Goal: Obtain resource: Download file/media

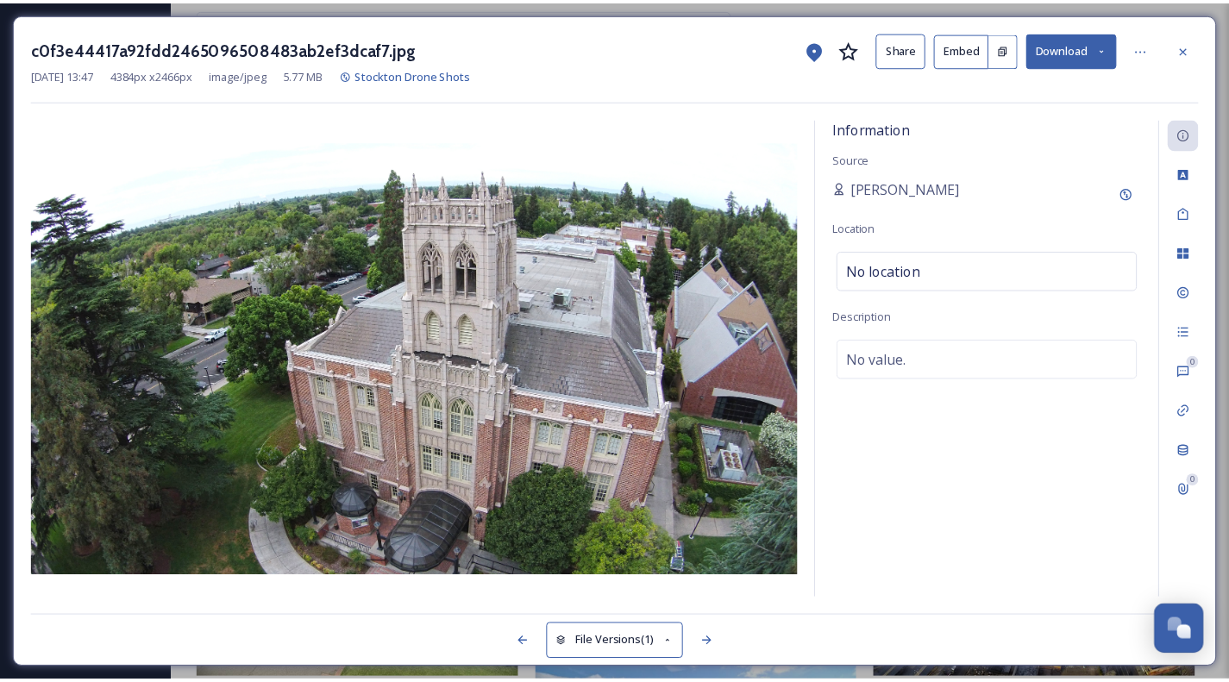
scroll to position [173, 0]
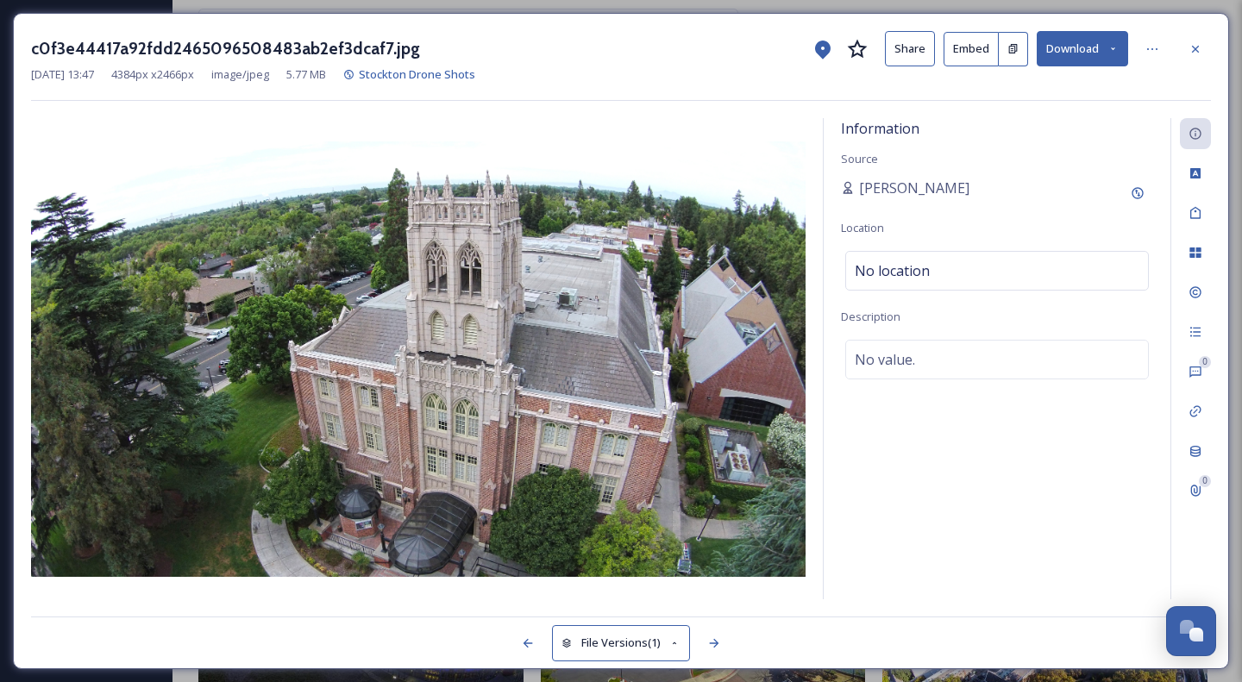
click at [1195, 42] on icon at bounding box center [1196, 49] width 14 height 14
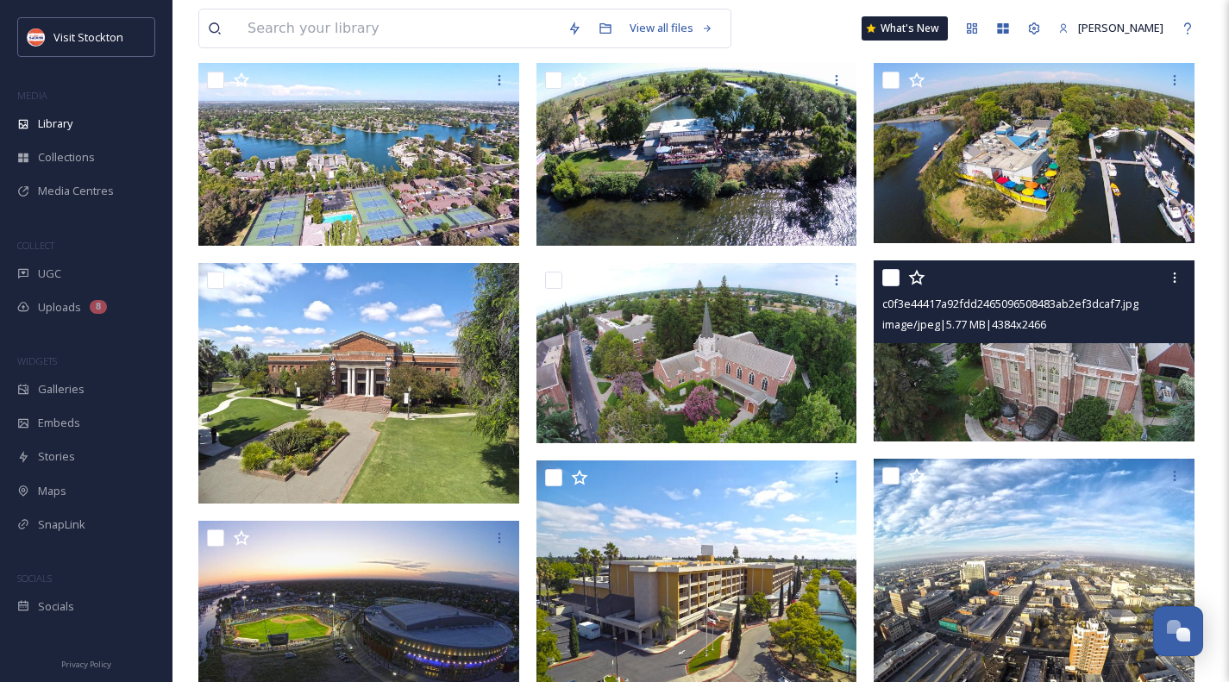
click at [67, 274] on div "UGC" at bounding box center [86, 274] width 173 height 34
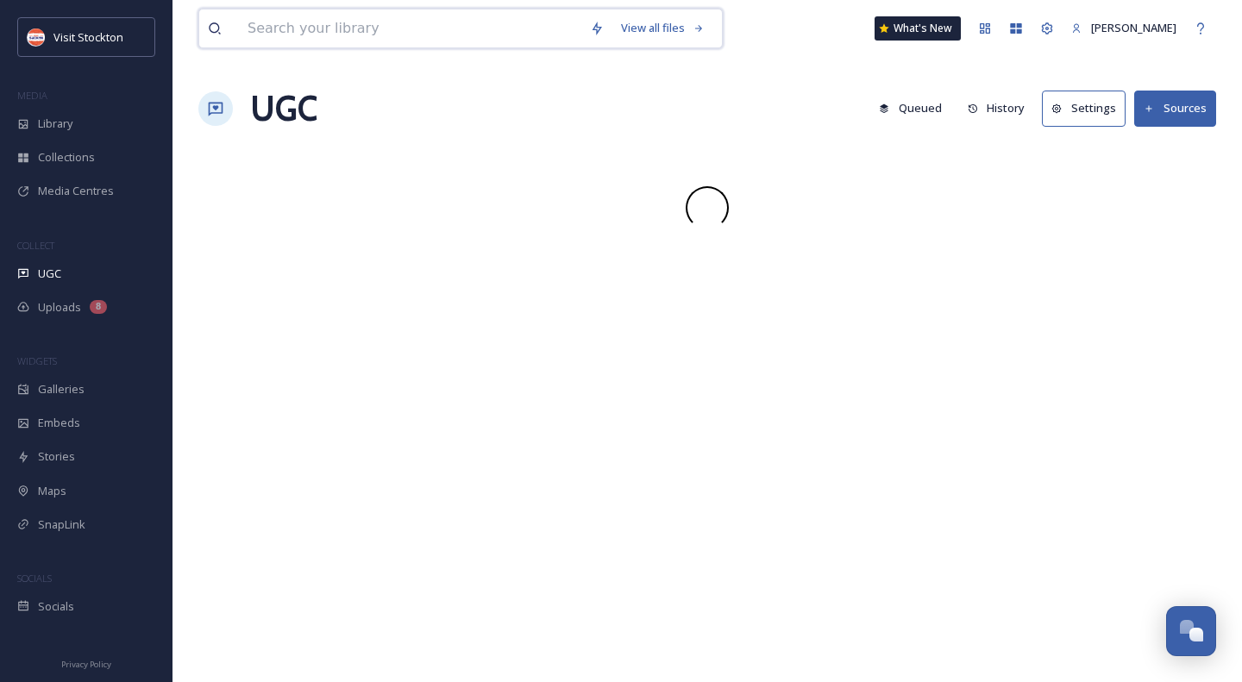
click at [429, 22] on input at bounding box center [410, 28] width 342 height 38
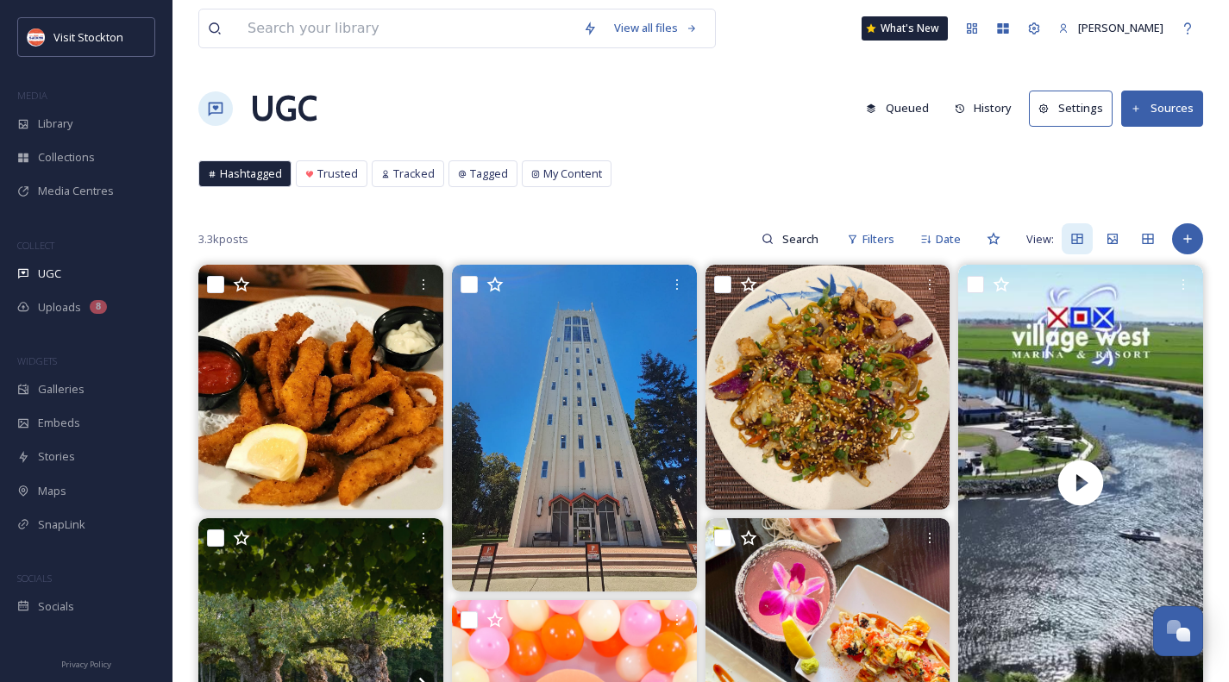
click at [802, 241] on input at bounding box center [802, 239] width 56 height 35
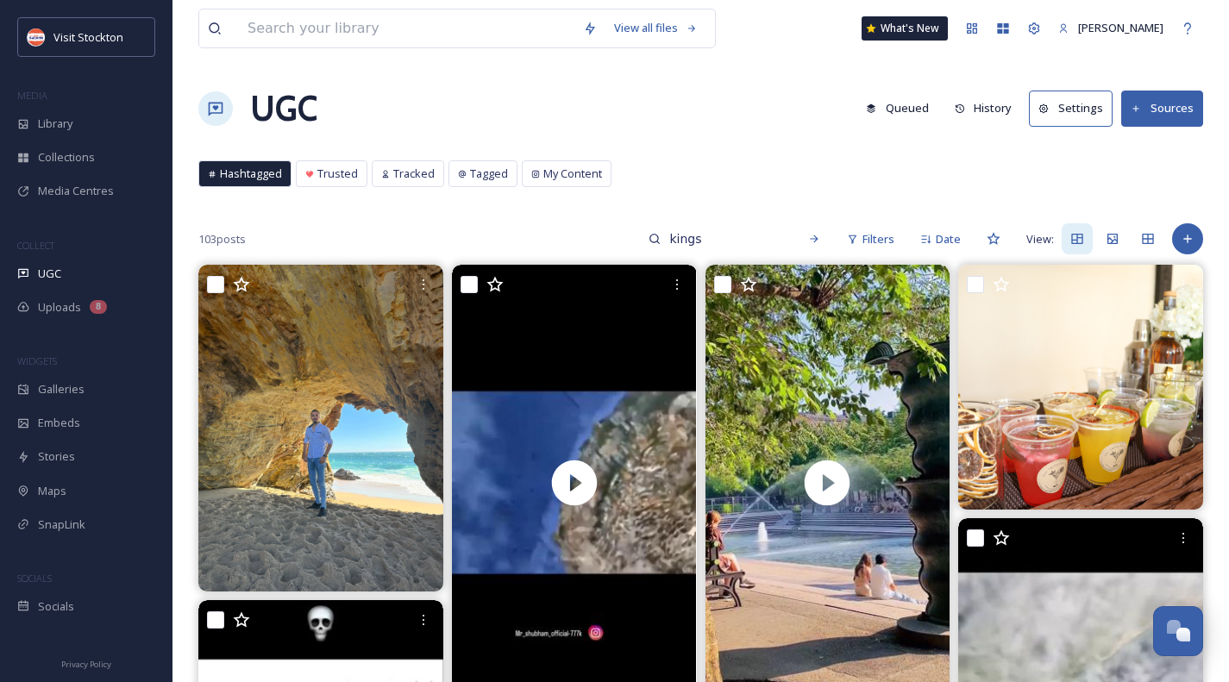
click at [670, 235] on input "kings" at bounding box center [725, 239] width 129 height 35
type input "stockton kings"
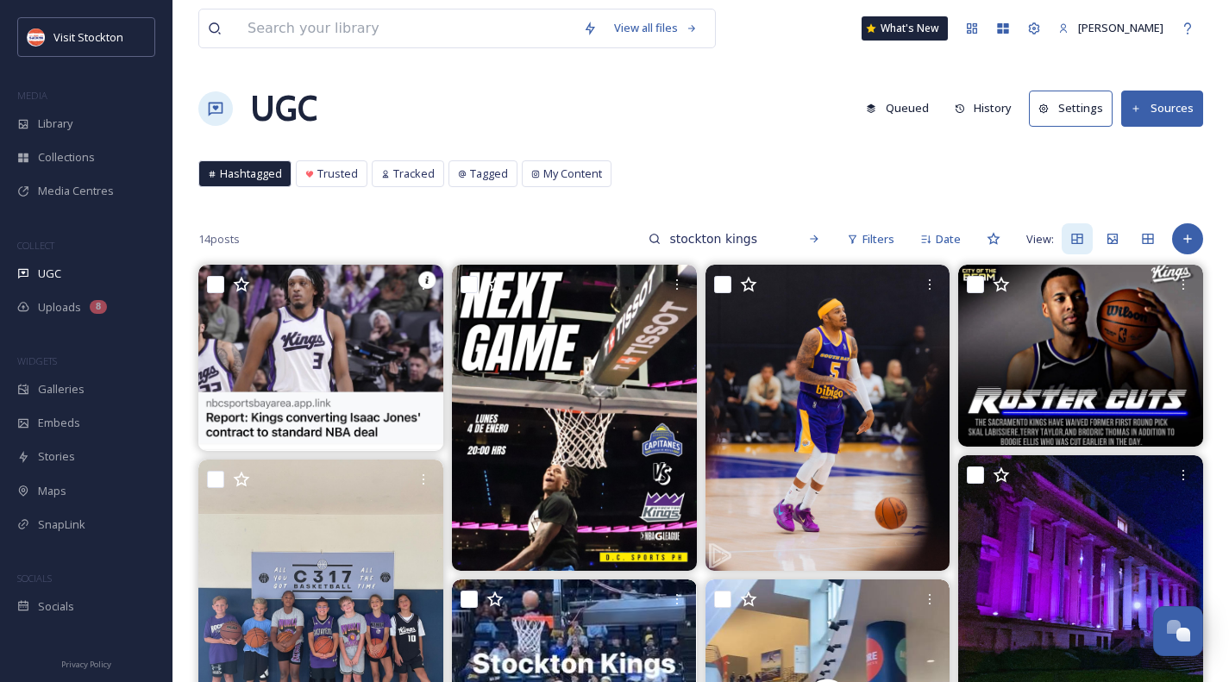
click at [951, 236] on span "Date" at bounding box center [948, 239] width 25 height 16
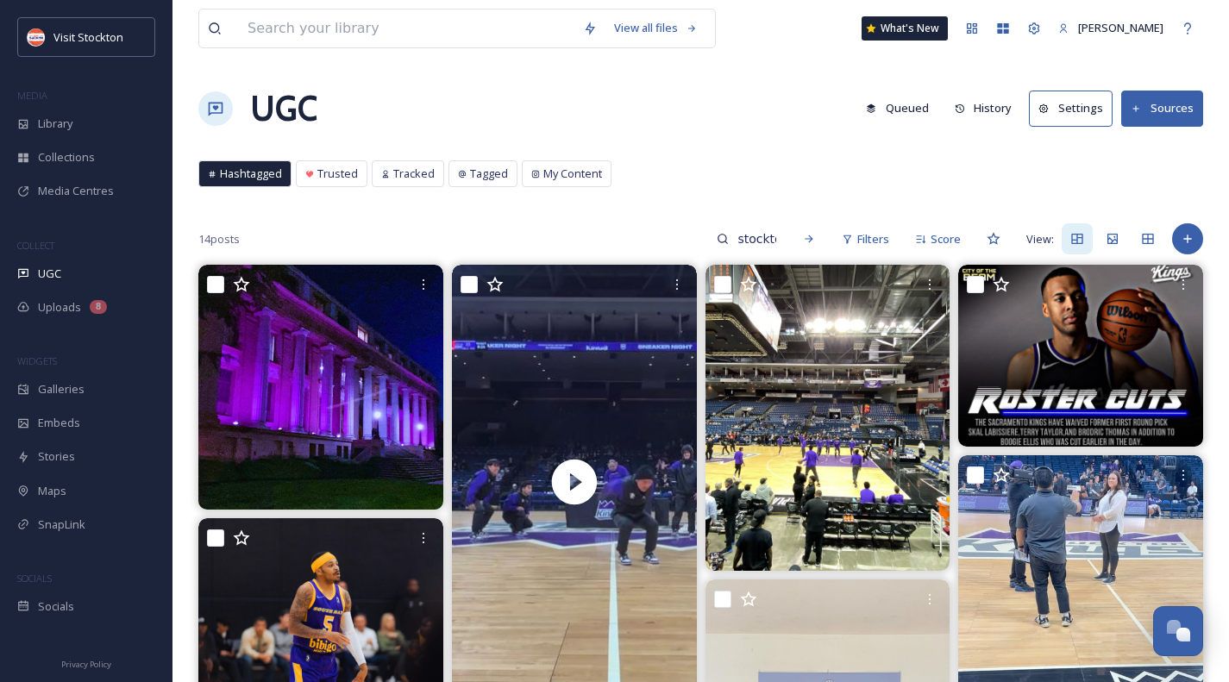
click at [877, 247] on span "Filters" at bounding box center [873, 239] width 32 height 16
click at [227, 171] on span "Hashtagged" at bounding box center [251, 174] width 62 height 16
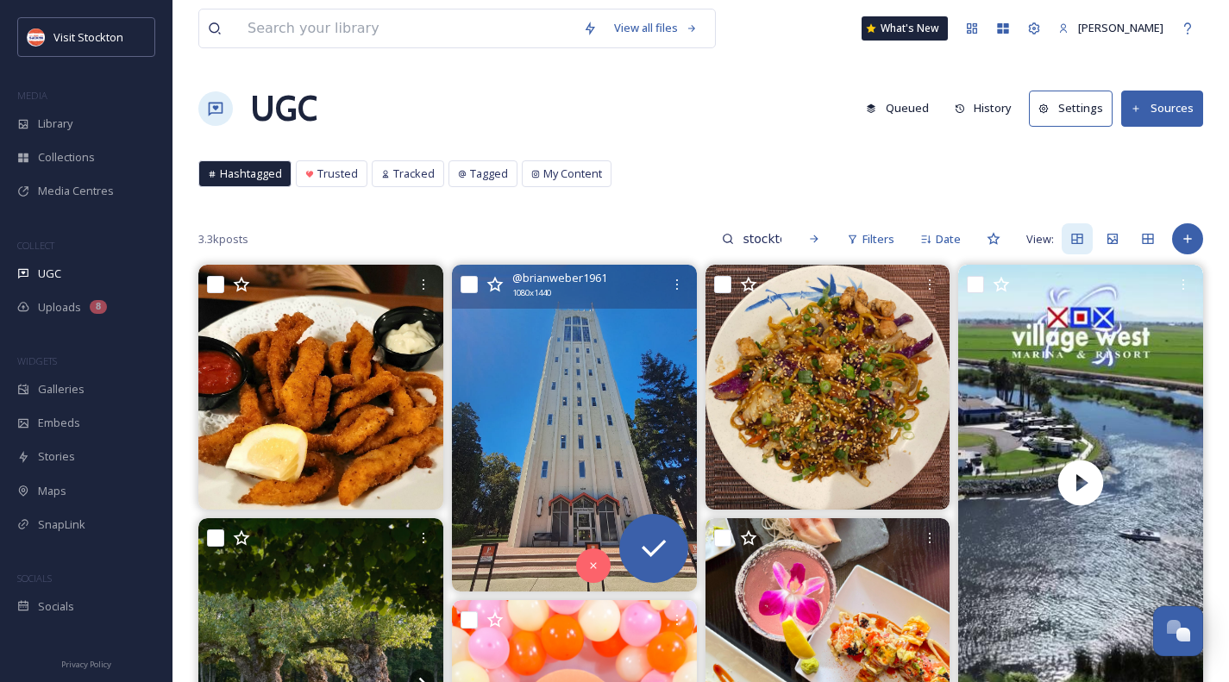
click at [518, 336] on img at bounding box center [574, 428] width 245 height 326
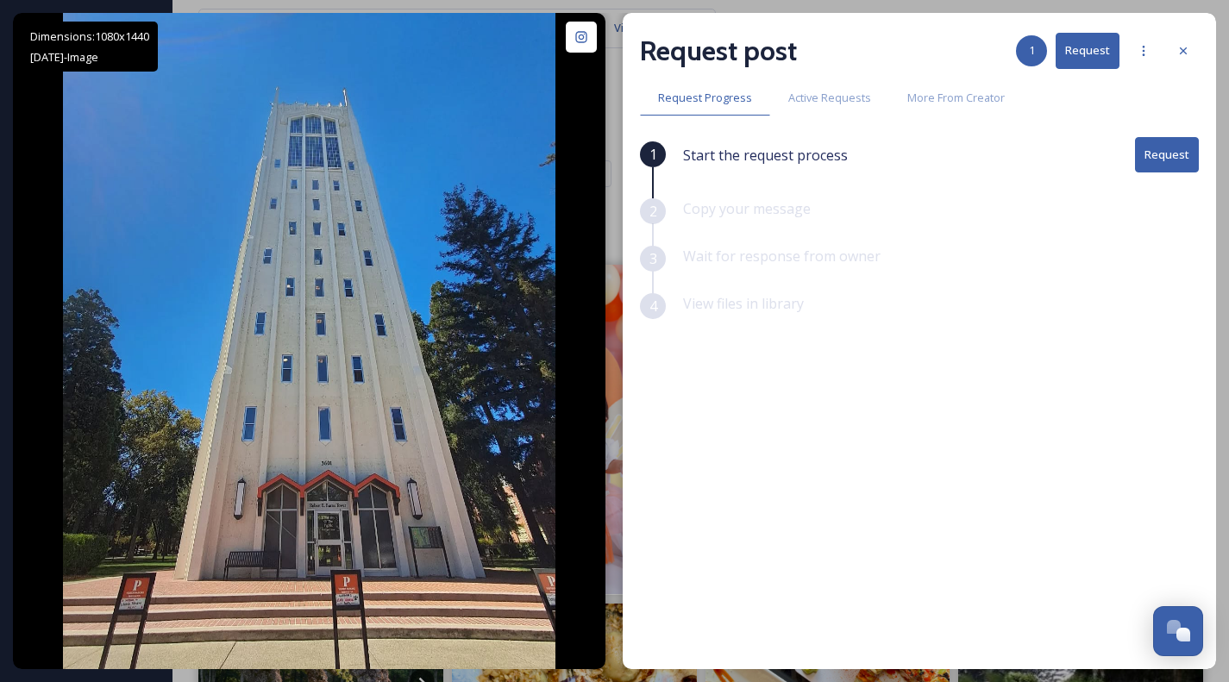
click at [1188, 52] on icon at bounding box center [1183, 51] width 14 height 14
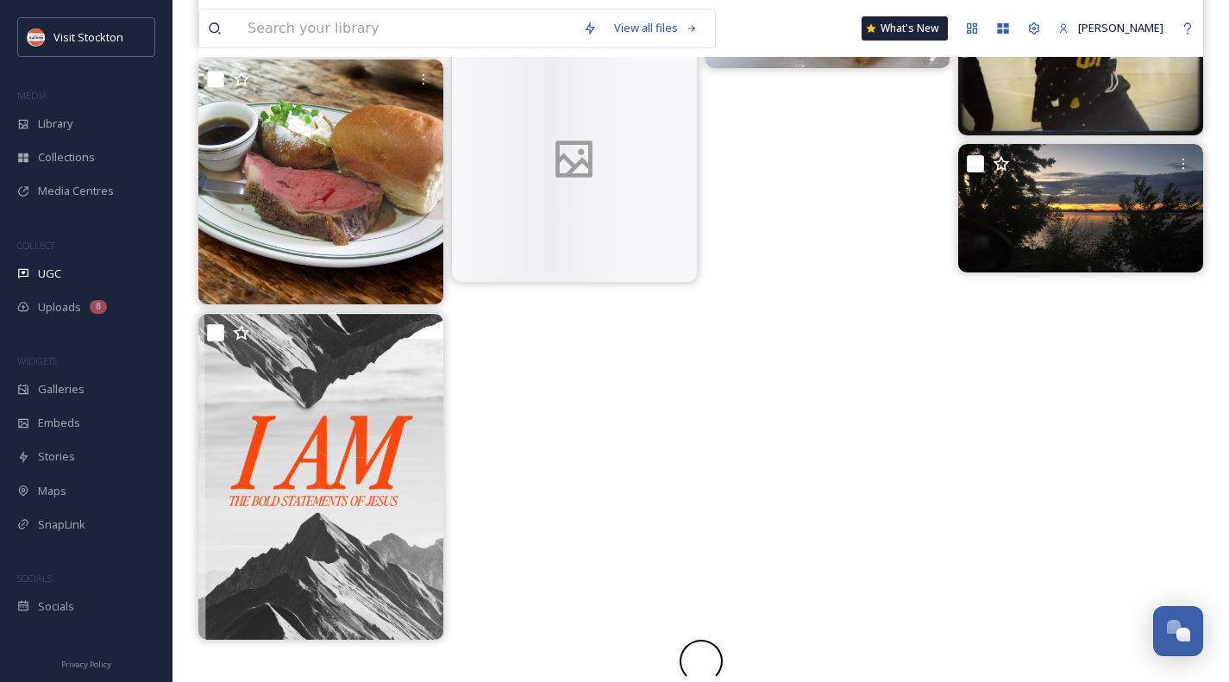
scroll to position [3140, 0]
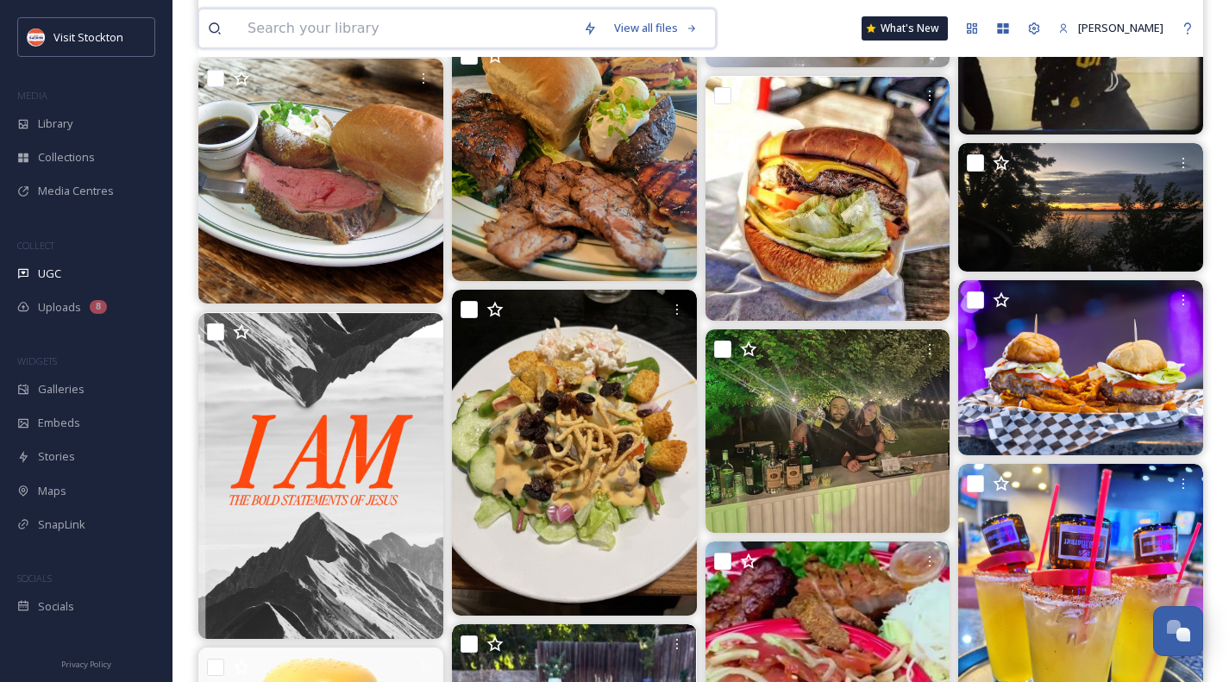
click at [353, 31] on input at bounding box center [407, 28] width 336 height 38
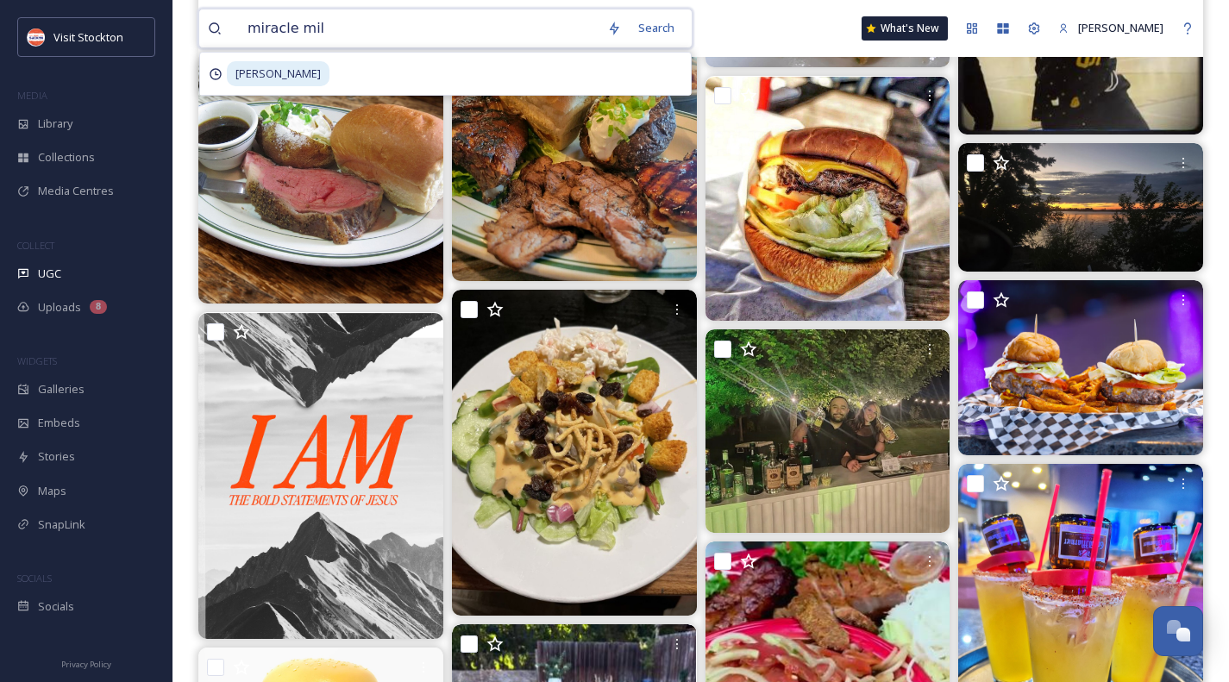
type input "miracle mile"
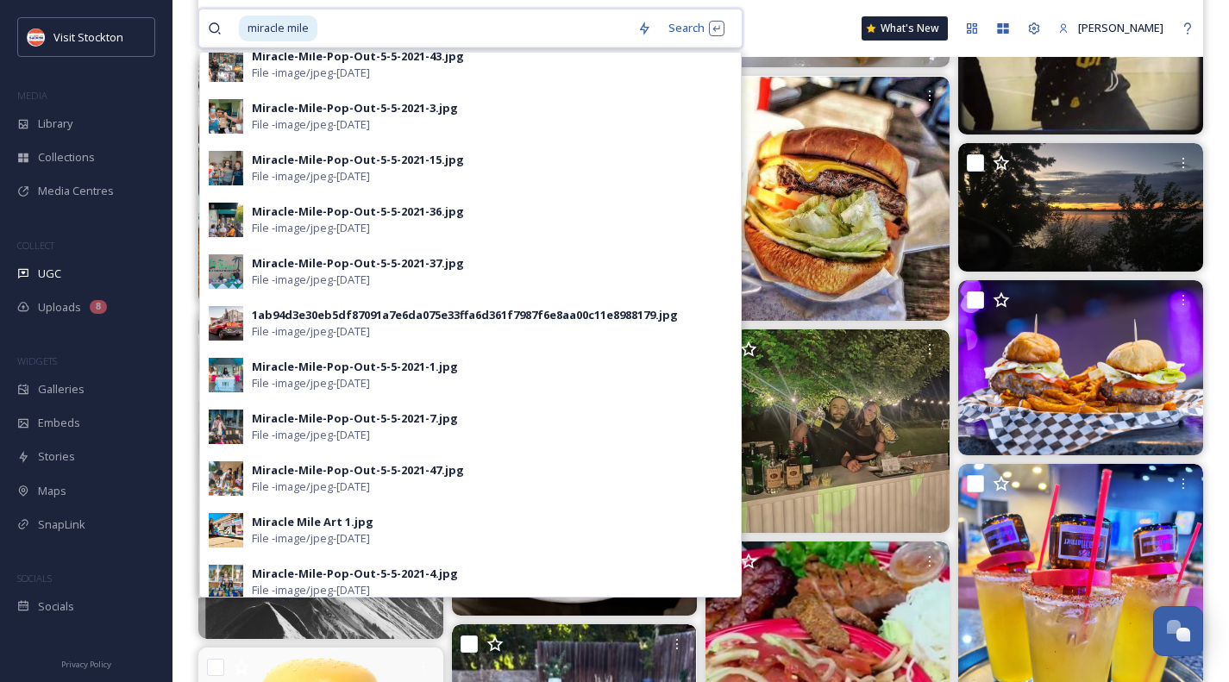
scroll to position [749, 0]
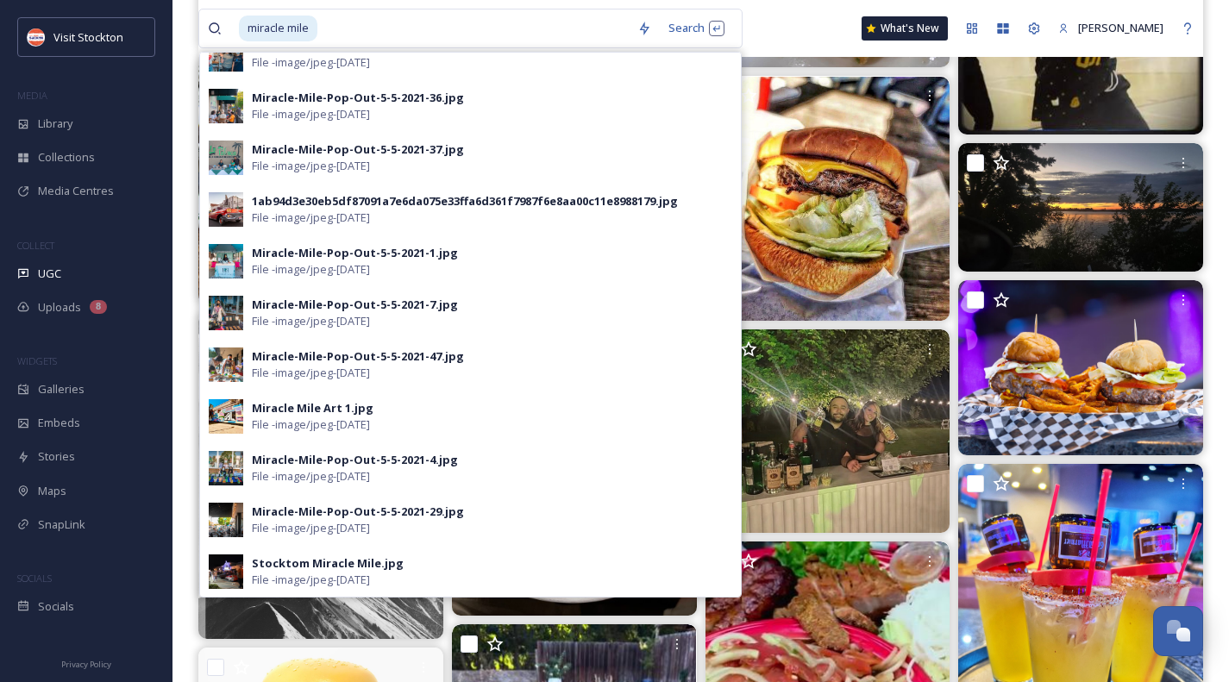
click at [294, 216] on span "File - image/jpeg - [DATE]" at bounding box center [311, 218] width 118 height 16
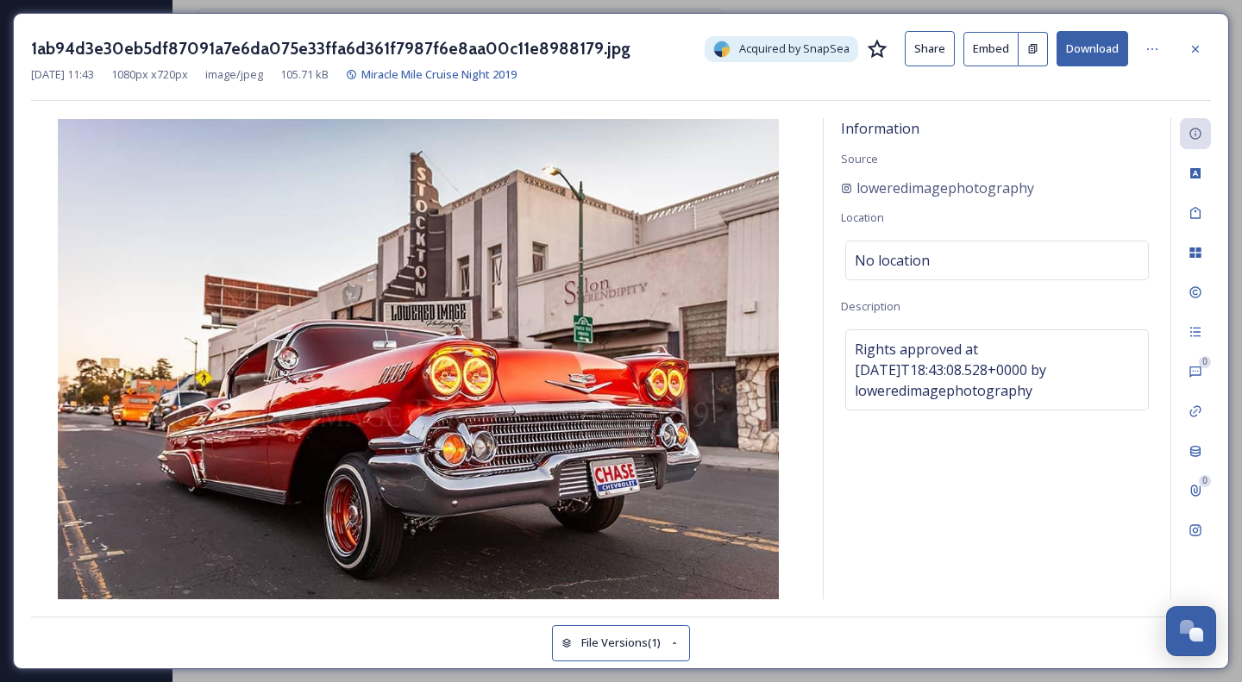
click at [279, 35] on div "1ab94d3e30eb5df87091a7e6da075e33ffa6d361f7987f6e8aa00c11e8988179.jpg Acquired b…" at bounding box center [621, 48] width 1180 height 35
click at [1199, 53] on icon at bounding box center [1196, 49] width 14 height 14
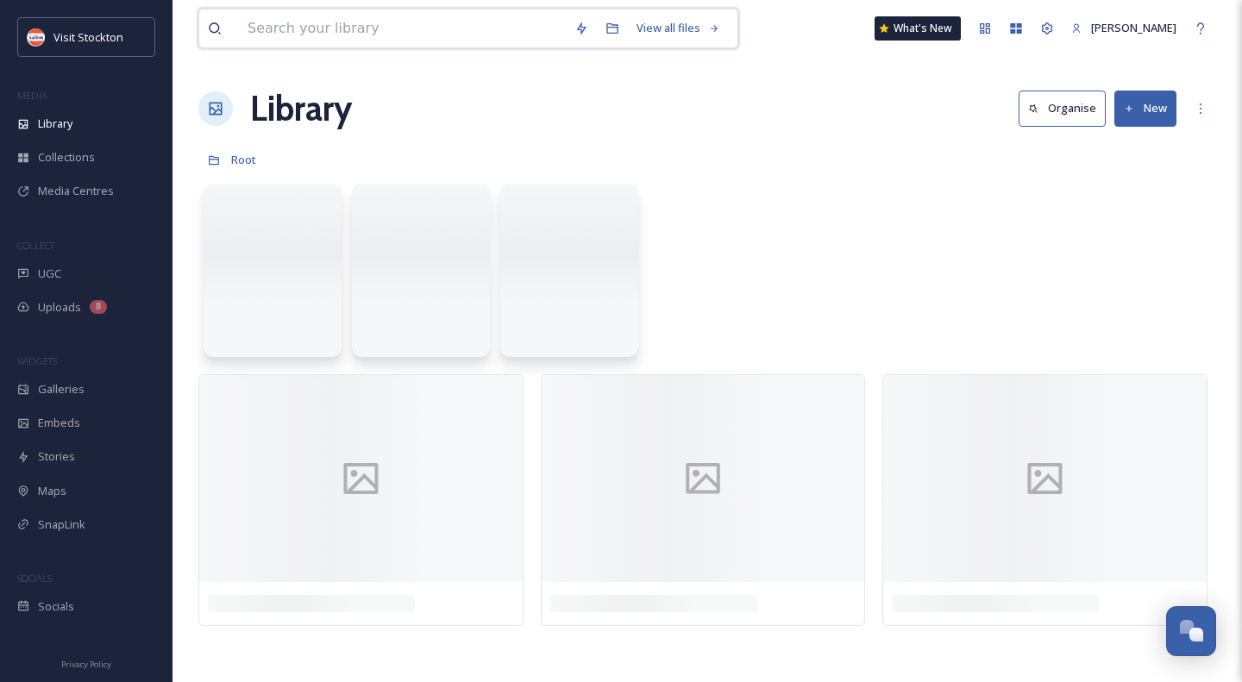
click at [267, 13] on input at bounding box center [402, 28] width 327 height 38
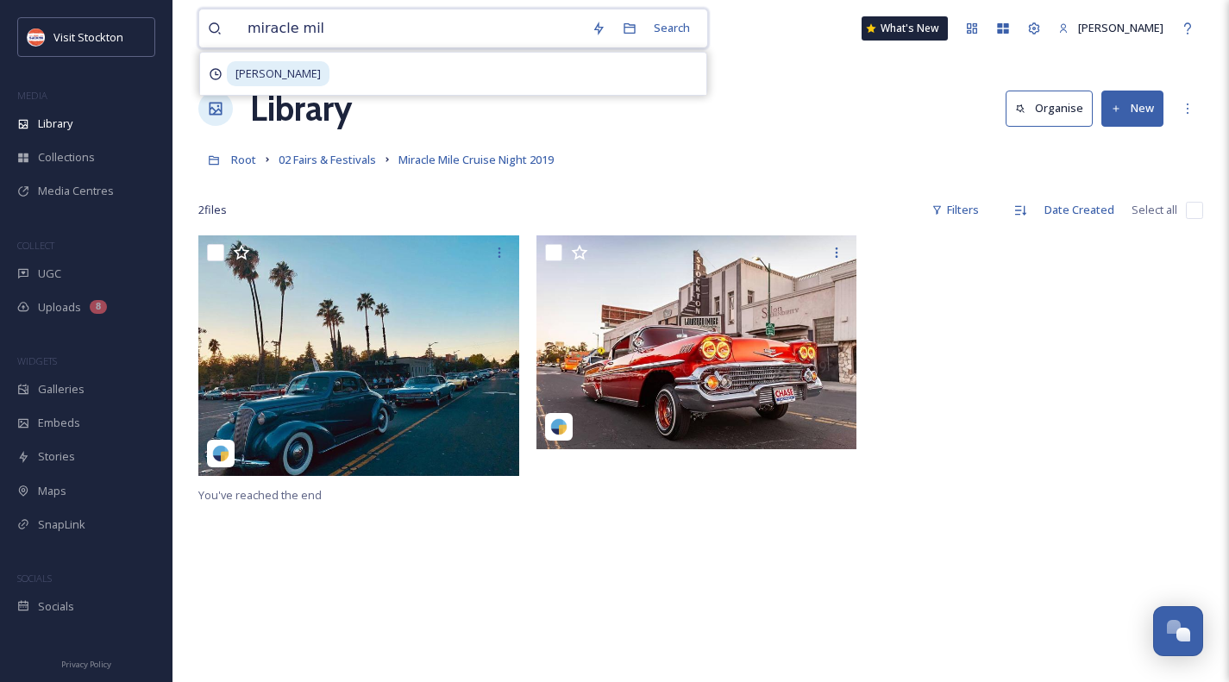
type input "miracle mile"
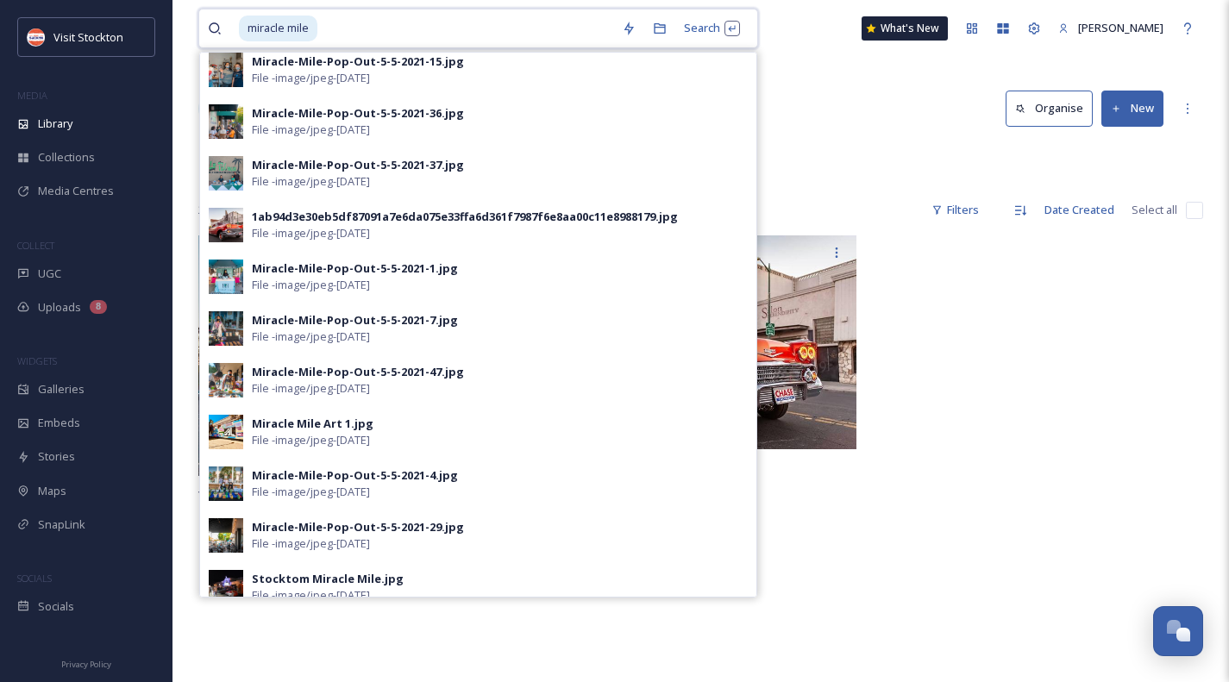
scroll to position [749, 0]
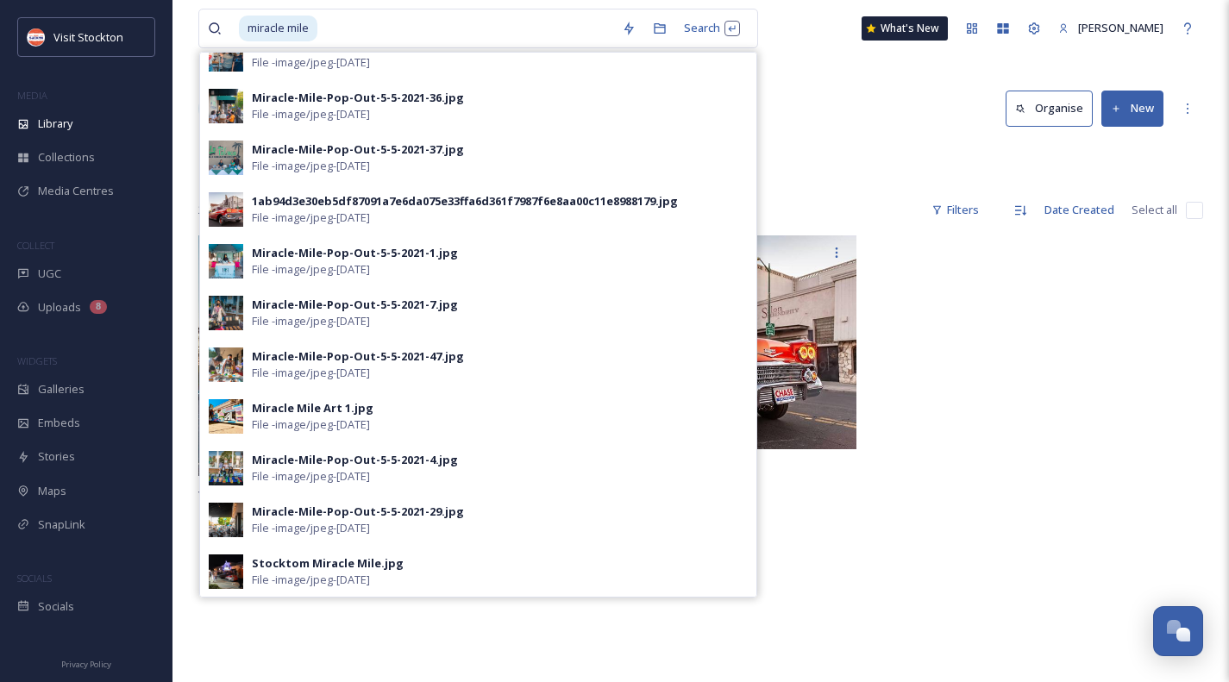
click at [308, 423] on span "File - image/jpeg - [DATE]" at bounding box center [311, 425] width 118 height 16
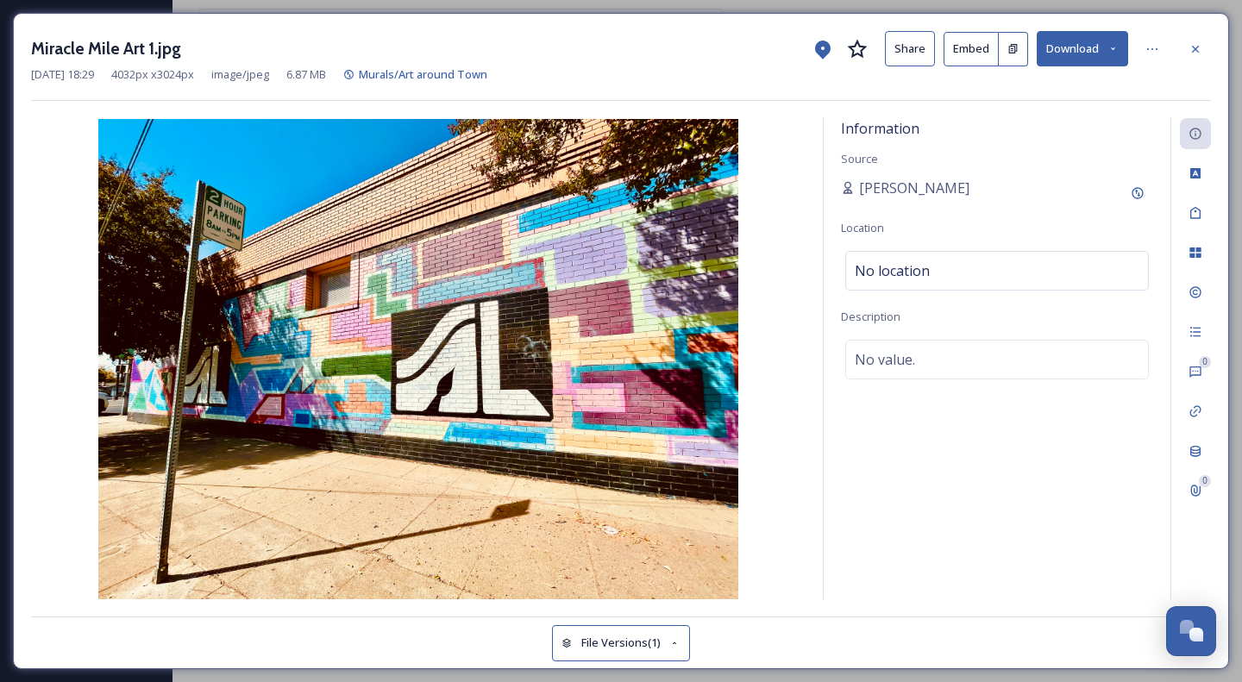
click at [1199, 44] on icon at bounding box center [1196, 49] width 14 height 14
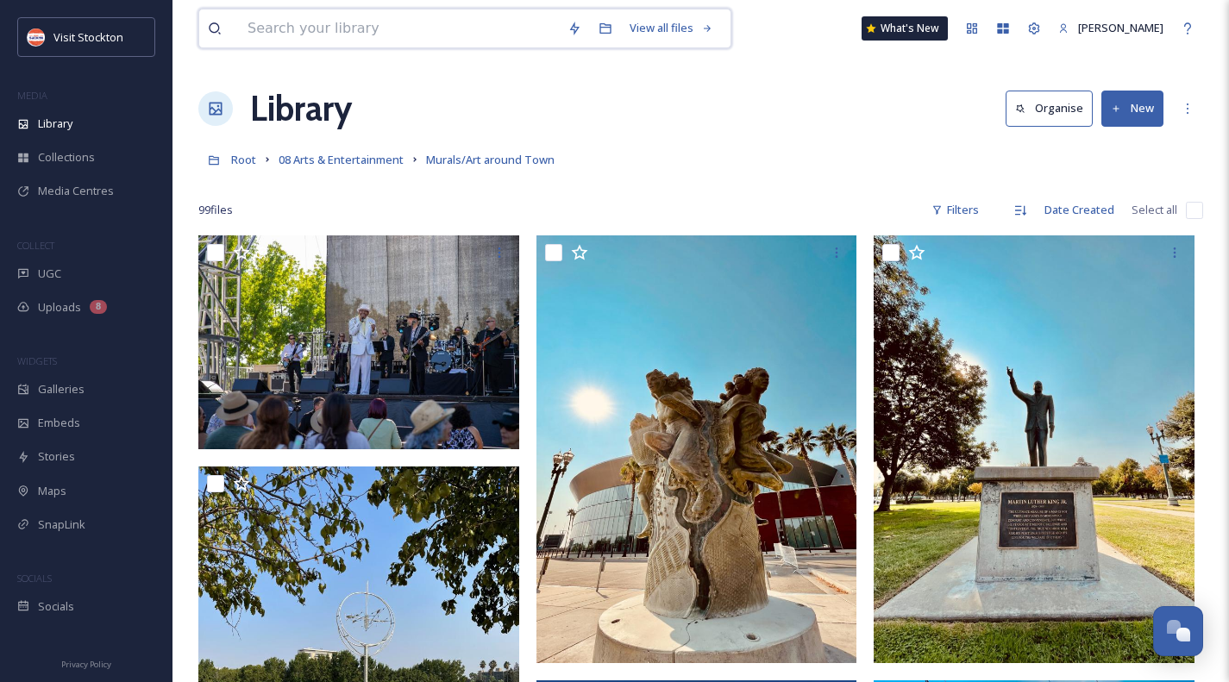
click at [361, 20] on input at bounding box center [399, 28] width 320 height 38
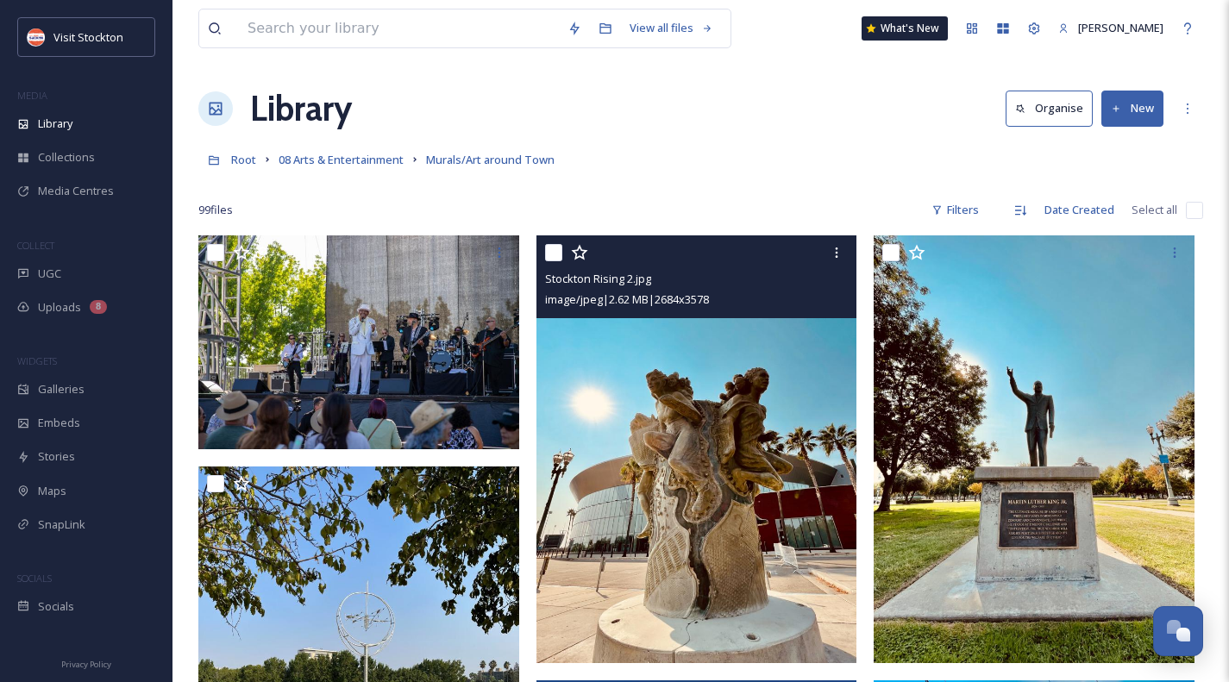
click at [837, 251] on icon at bounding box center [837, 253] width 14 height 14
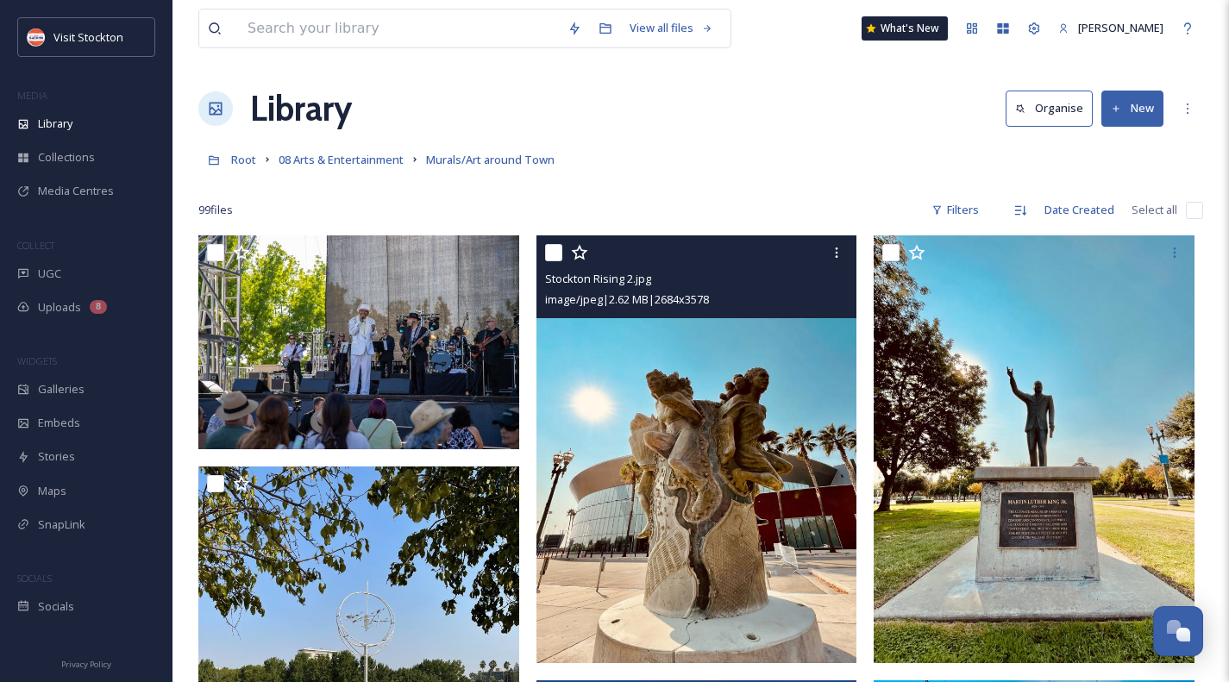
click at [832, 250] on icon at bounding box center [837, 253] width 14 height 14
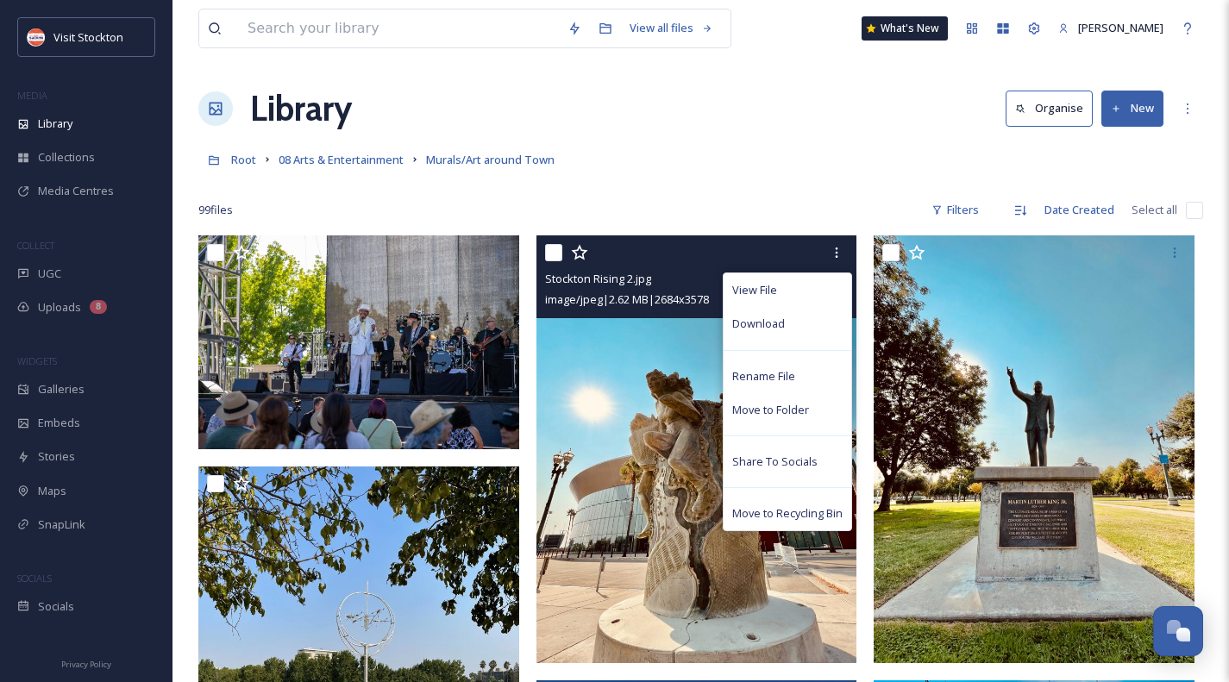
click at [626, 376] on img at bounding box center [696, 449] width 321 height 428
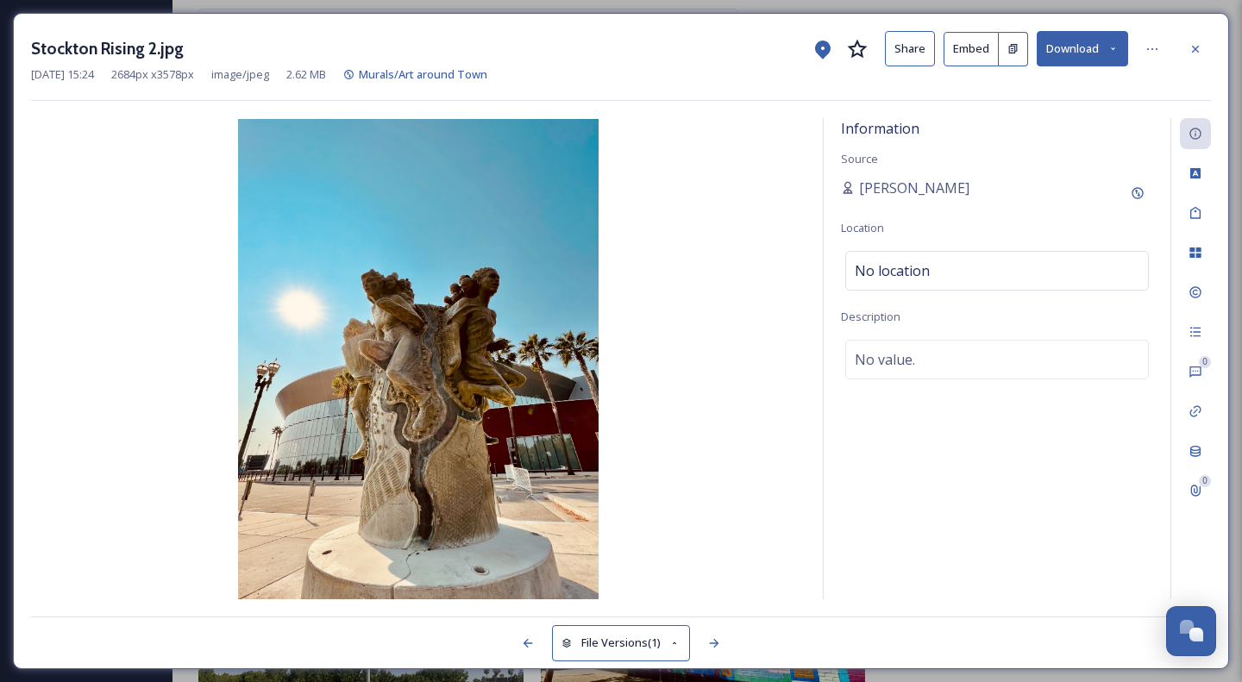
click at [1195, 46] on icon at bounding box center [1196, 49] width 14 height 14
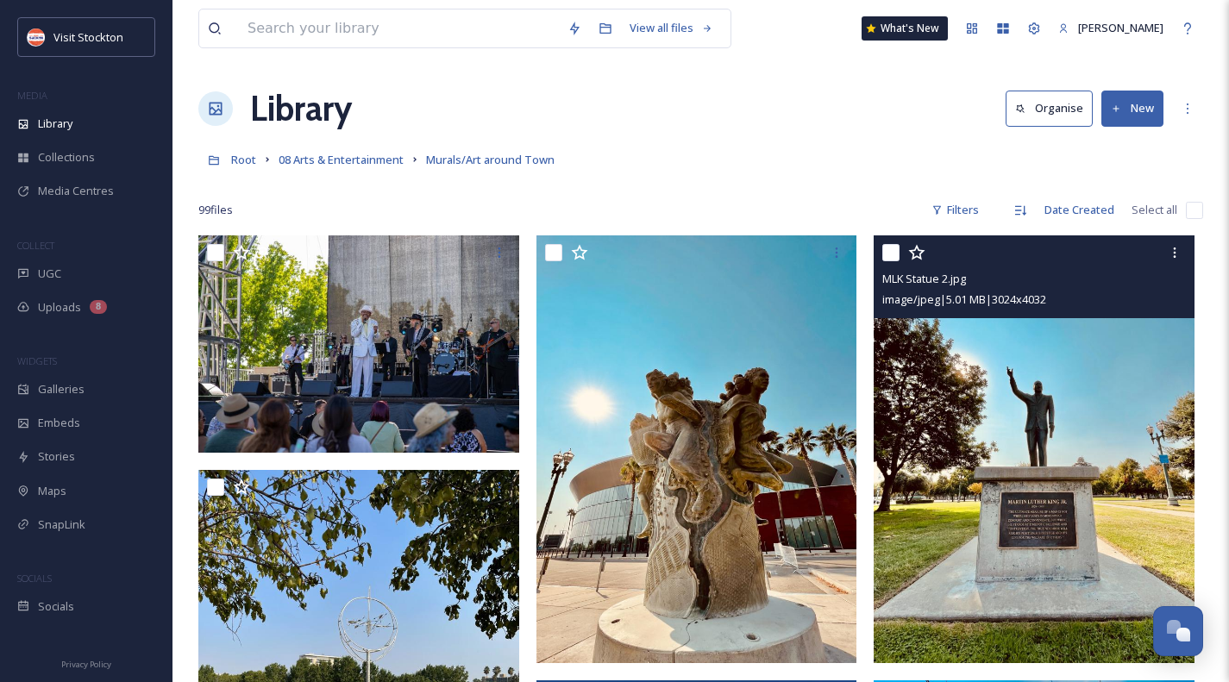
click at [1010, 353] on img at bounding box center [1034, 449] width 321 height 428
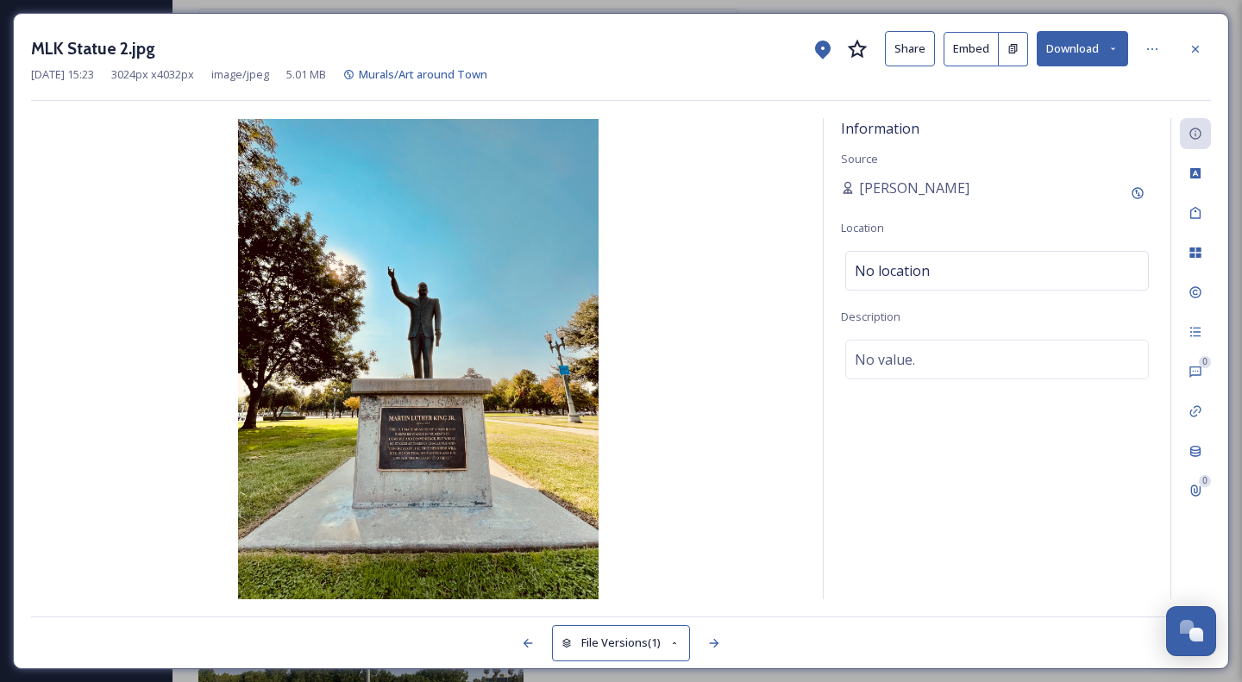
click at [1201, 39] on div at bounding box center [1195, 49] width 31 height 31
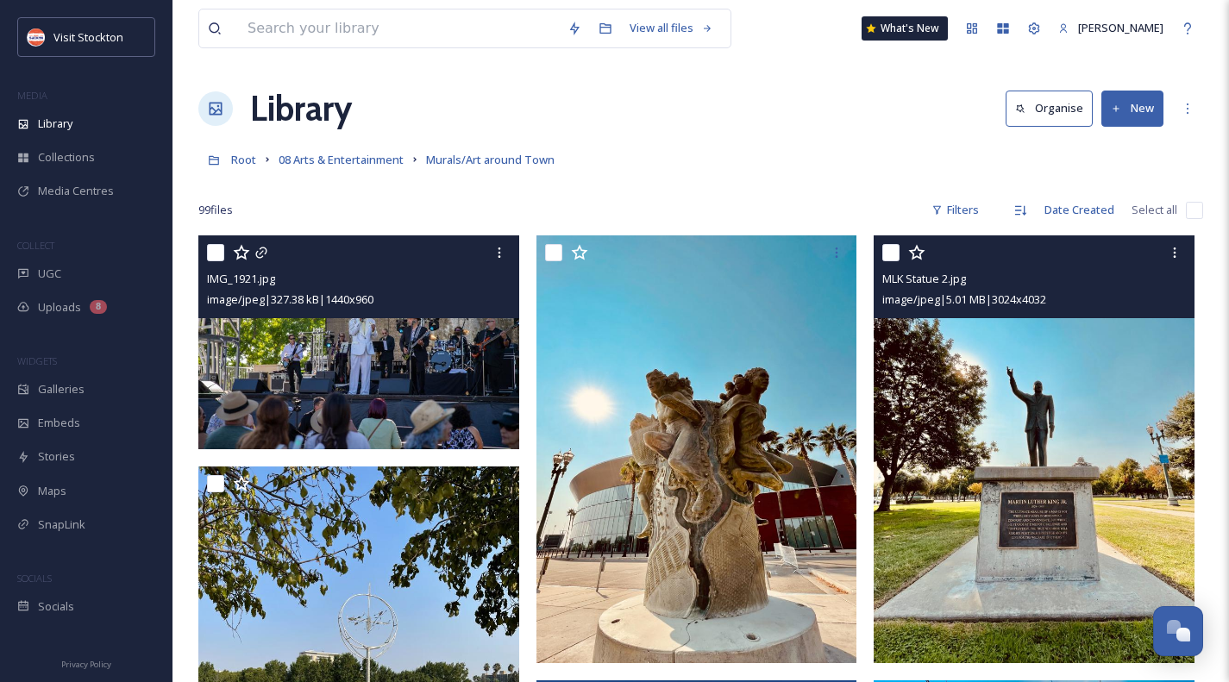
click at [422, 380] on img at bounding box center [358, 342] width 321 height 214
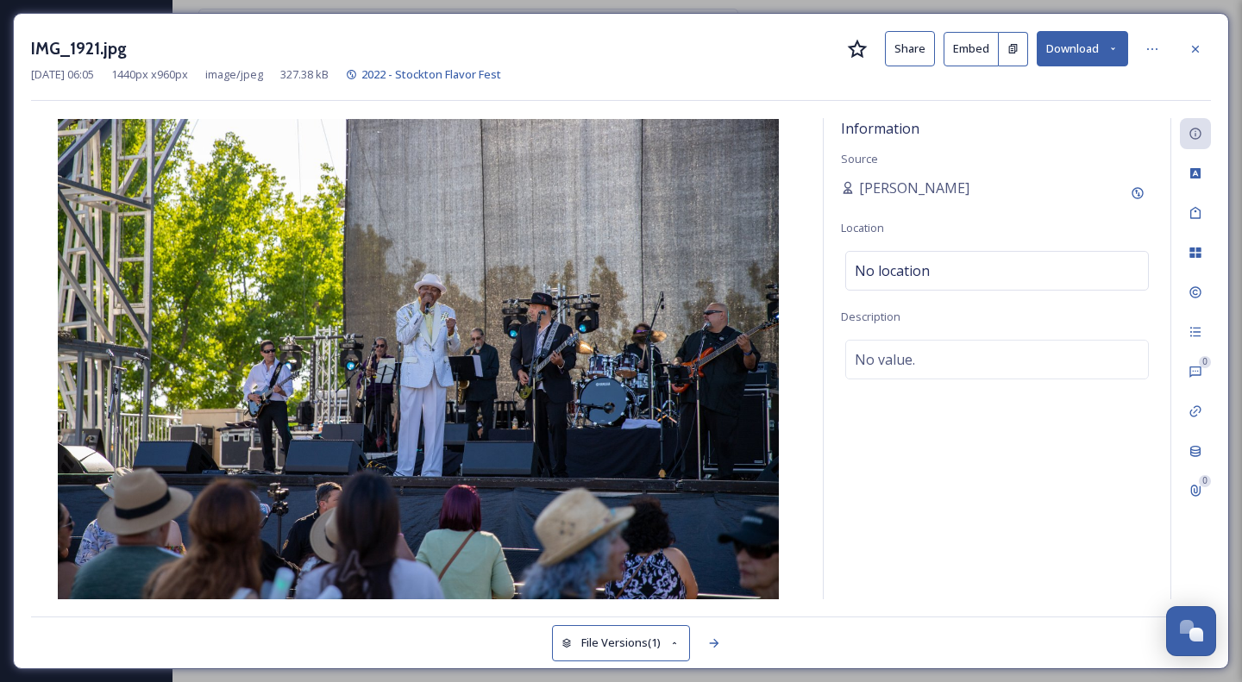
click at [1195, 48] on icon at bounding box center [1195, 48] width 7 height 7
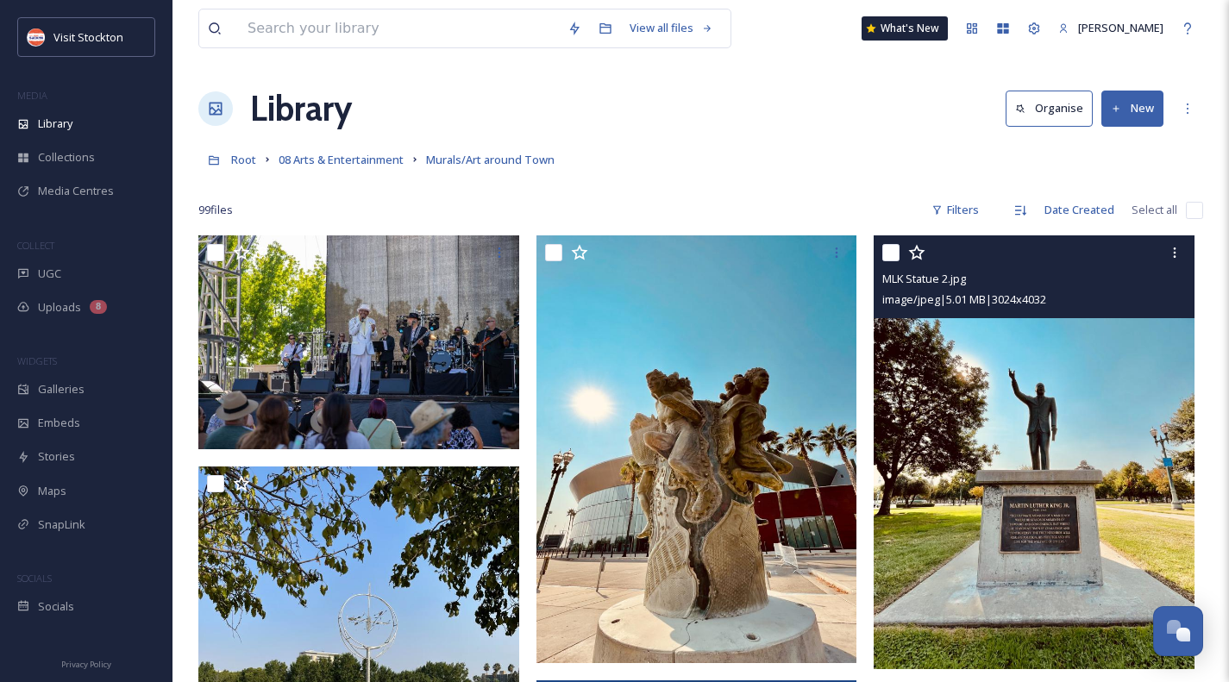
click at [243, 160] on span "Root" at bounding box center [243, 160] width 25 height 16
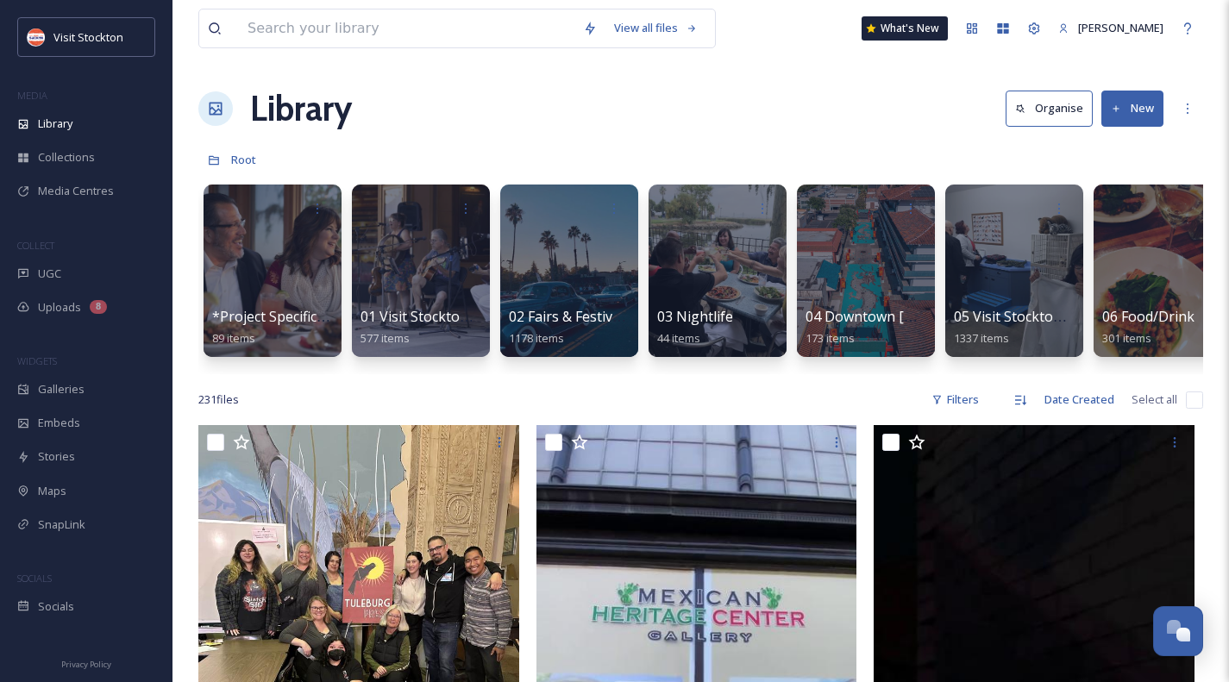
click at [847, 298] on div at bounding box center [866, 271] width 138 height 173
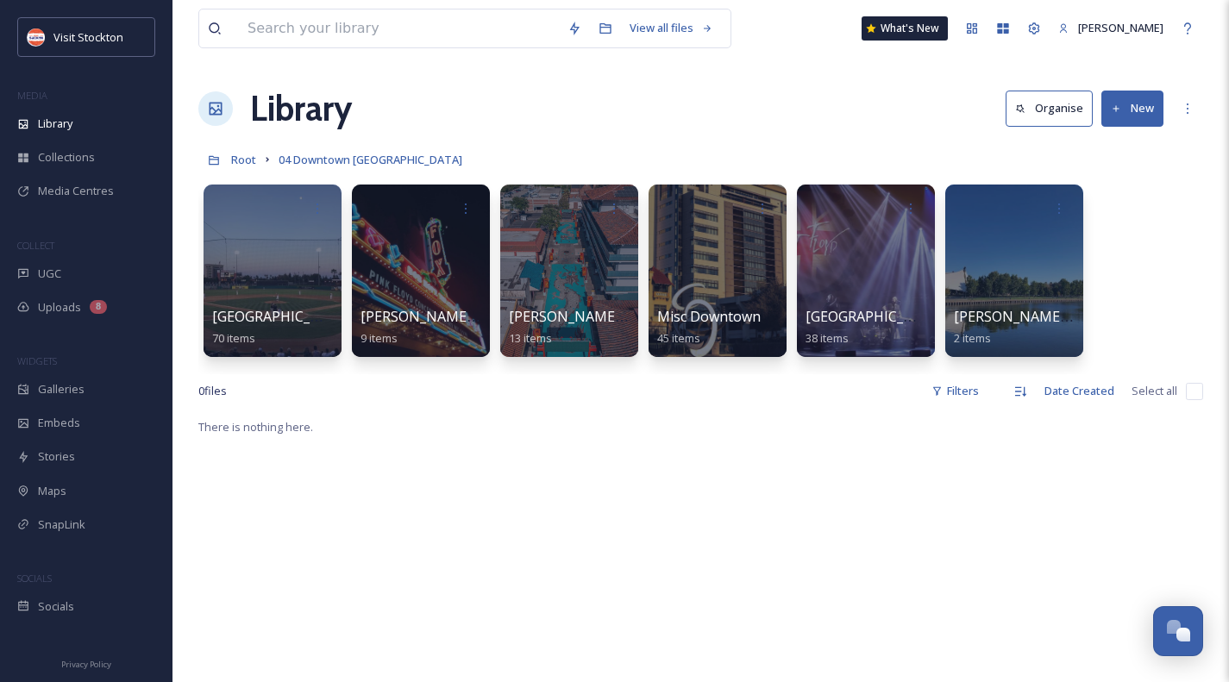
click at [549, 259] on div at bounding box center [569, 271] width 138 height 173
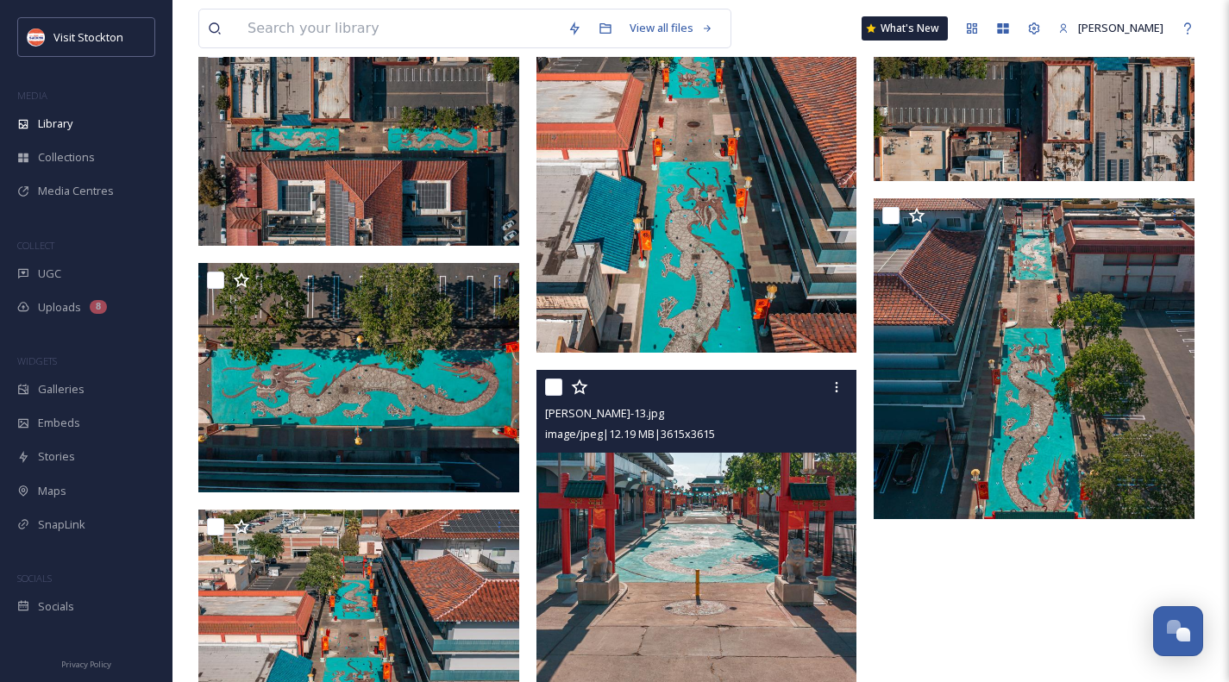
scroll to position [776, 0]
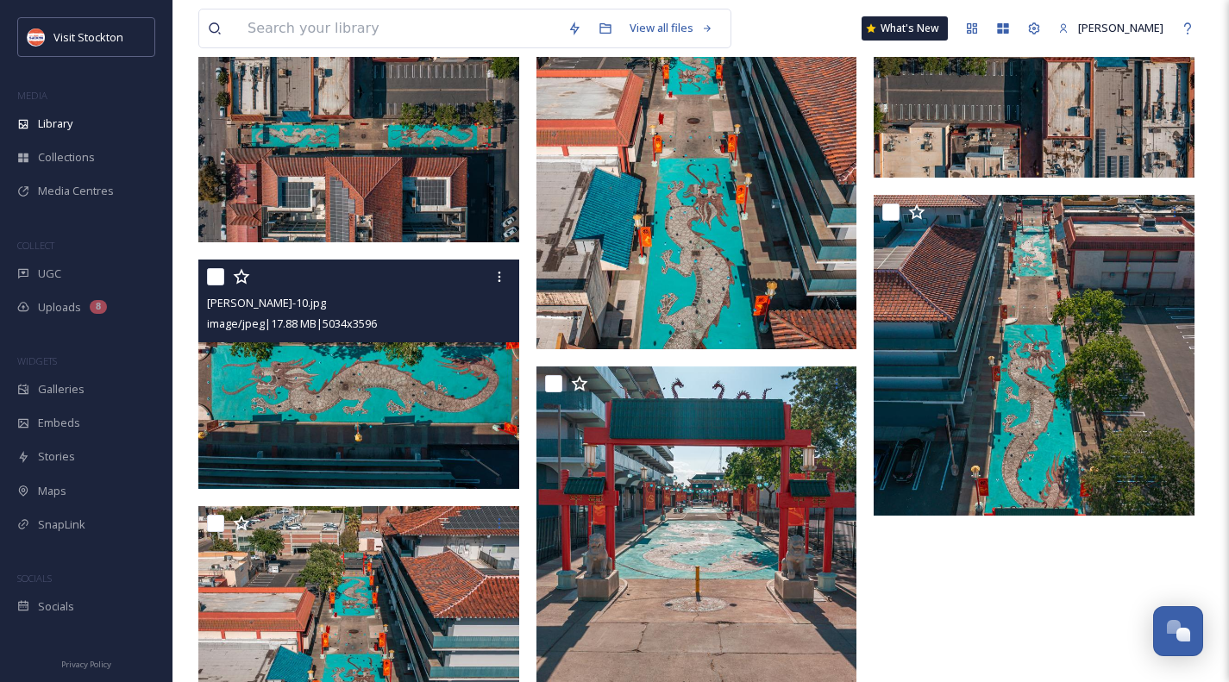
click at [378, 405] on img at bounding box center [358, 374] width 321 height 229
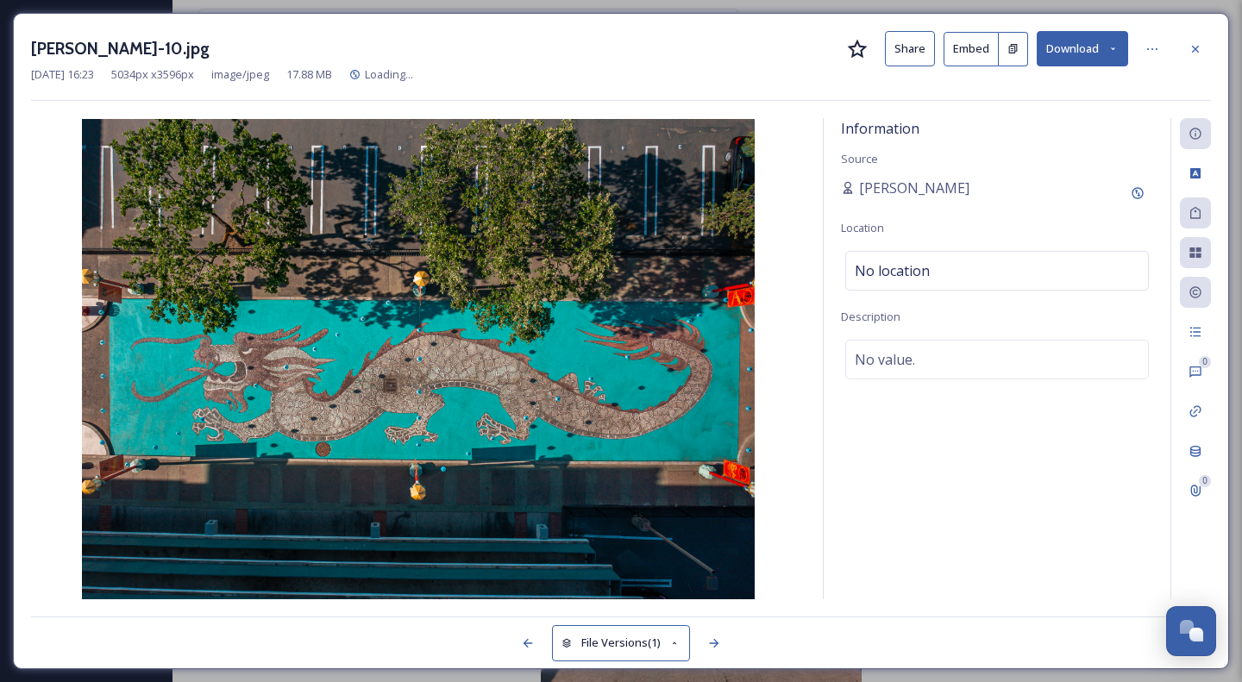
click at [1200, 50] on icon at bounding box center [1196, 49] width 14 height 14
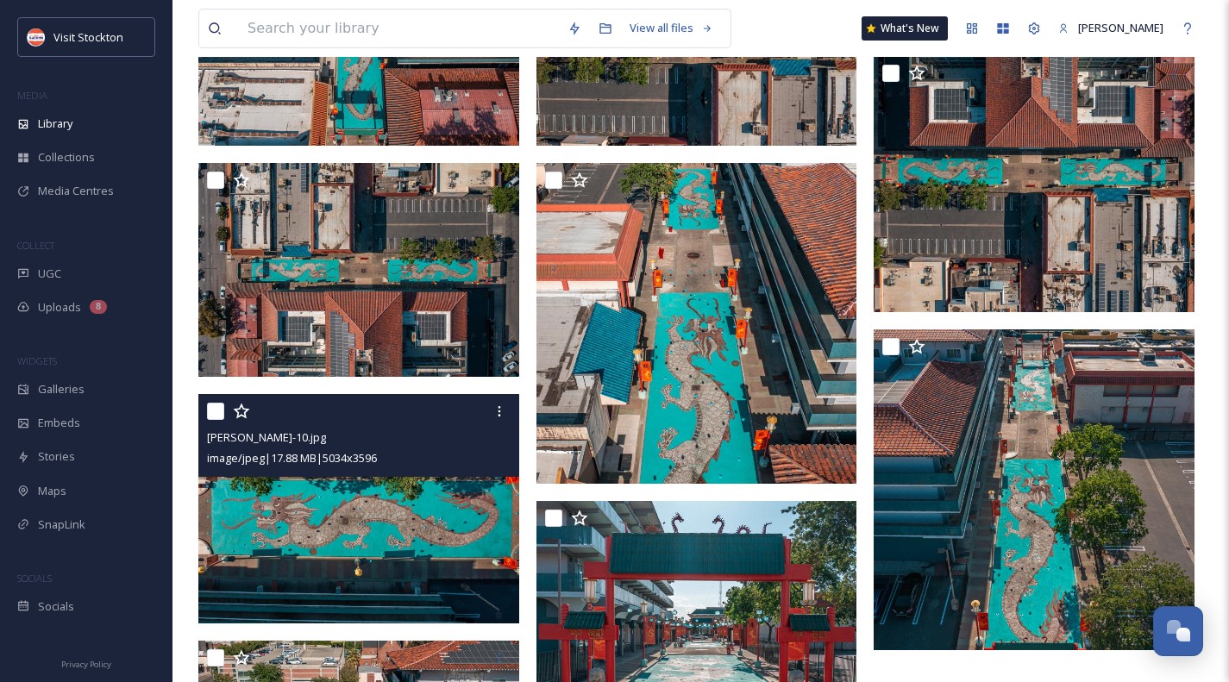
scroll to position [690, 0]
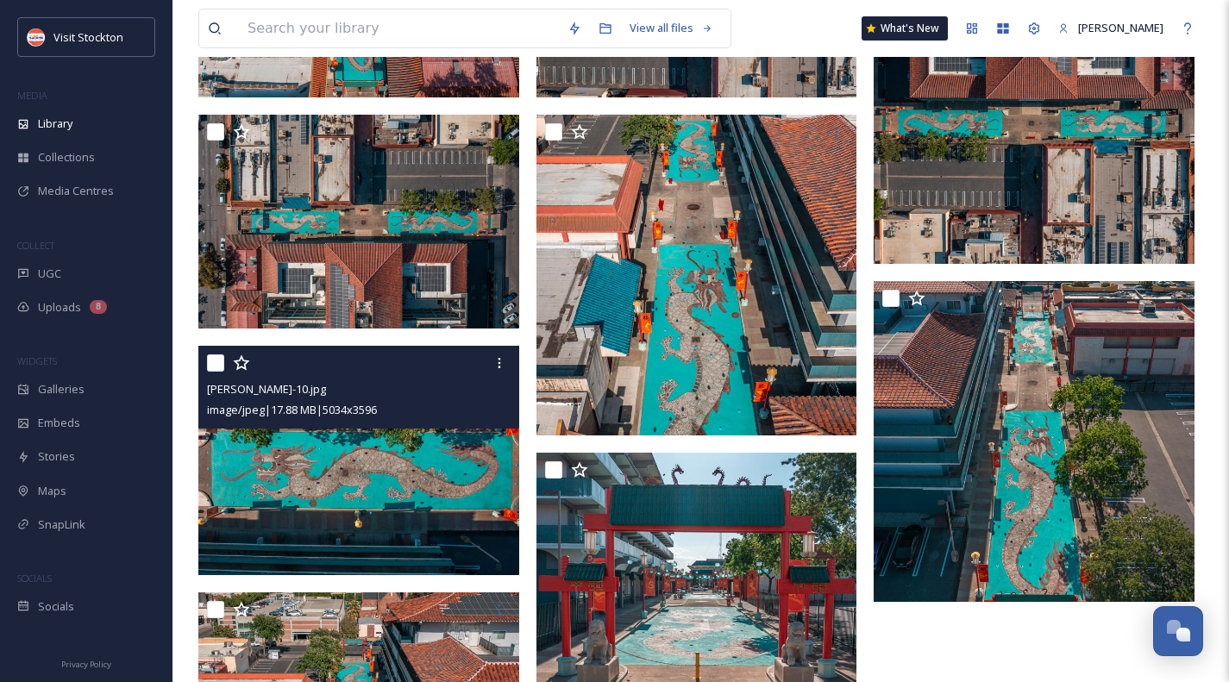
click at [336, 424] on div "[PERSON_NAME]-10.jpg image/jpeg | 17.88 MB | 5034 x 3596" at bounding box center [358, 387] width 321 height 83
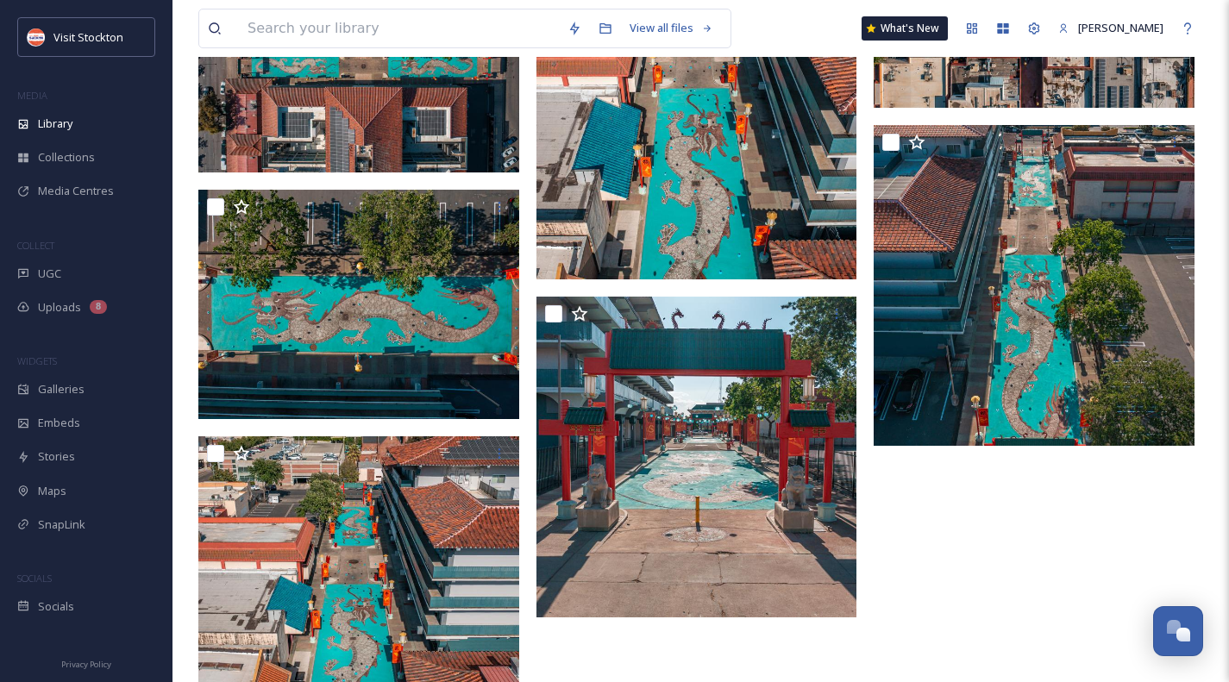
scroll to position [863, 0]
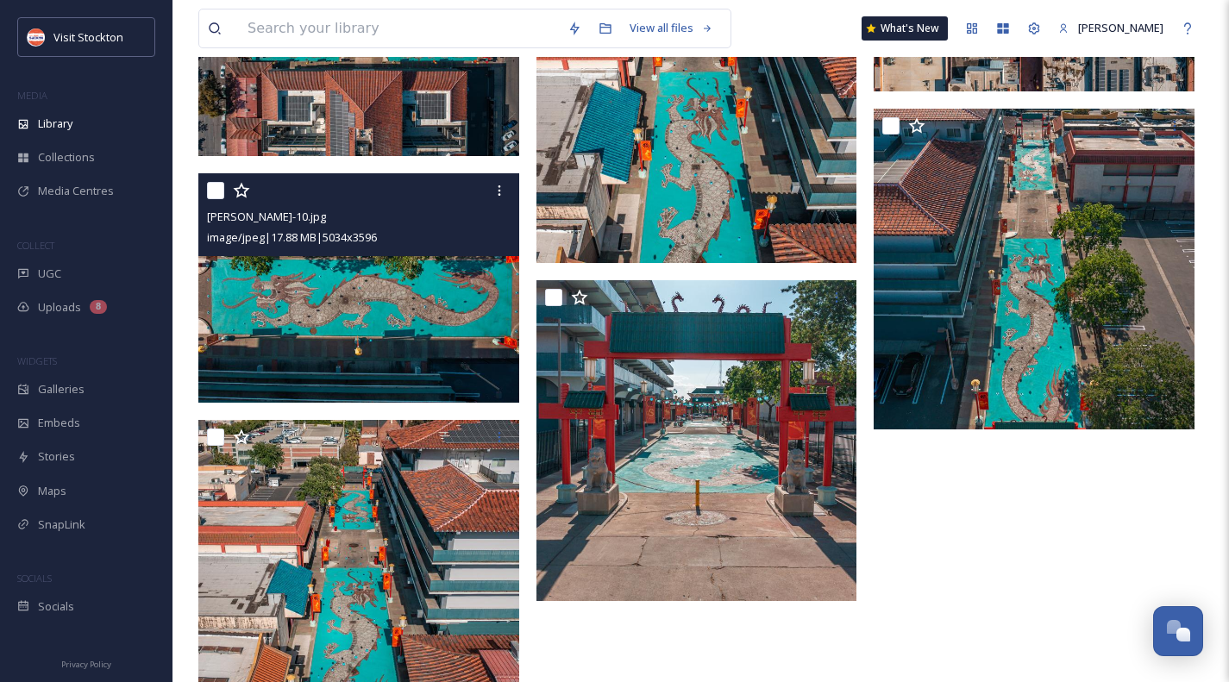
click at [498, 191] on icon at bounding box center [499, 191] width 14 height 14
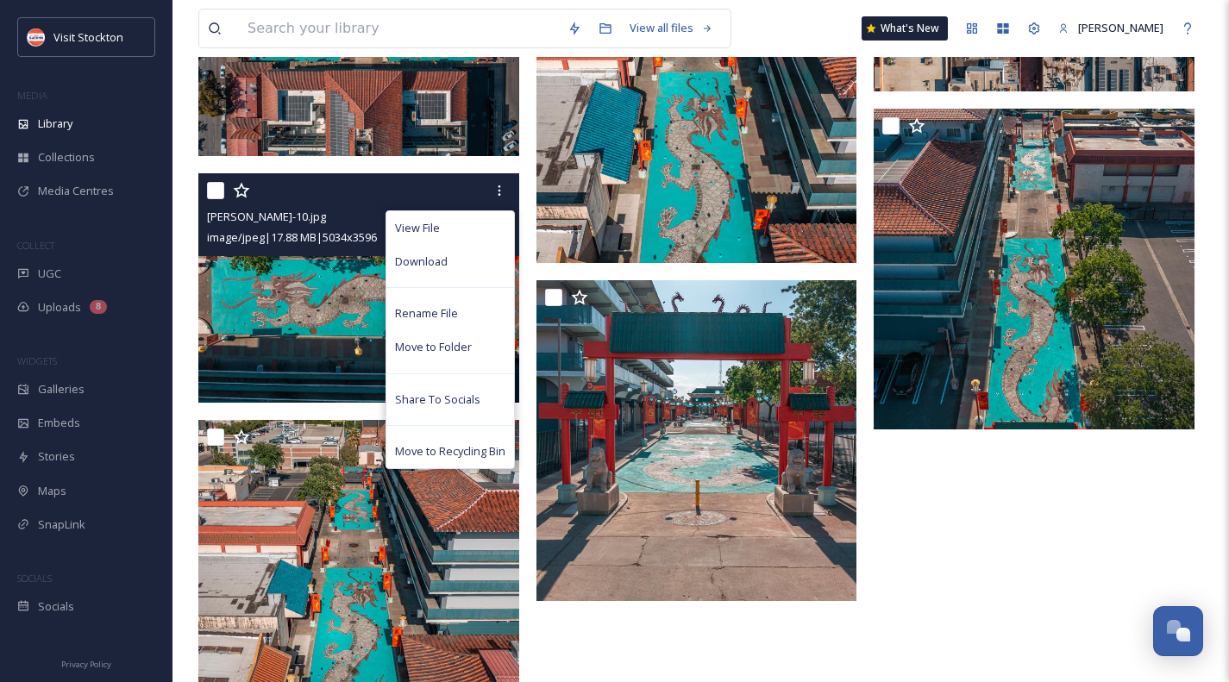
click at [457, 255] on div "Download" at bounding box center [450, 262] width 128 height 34
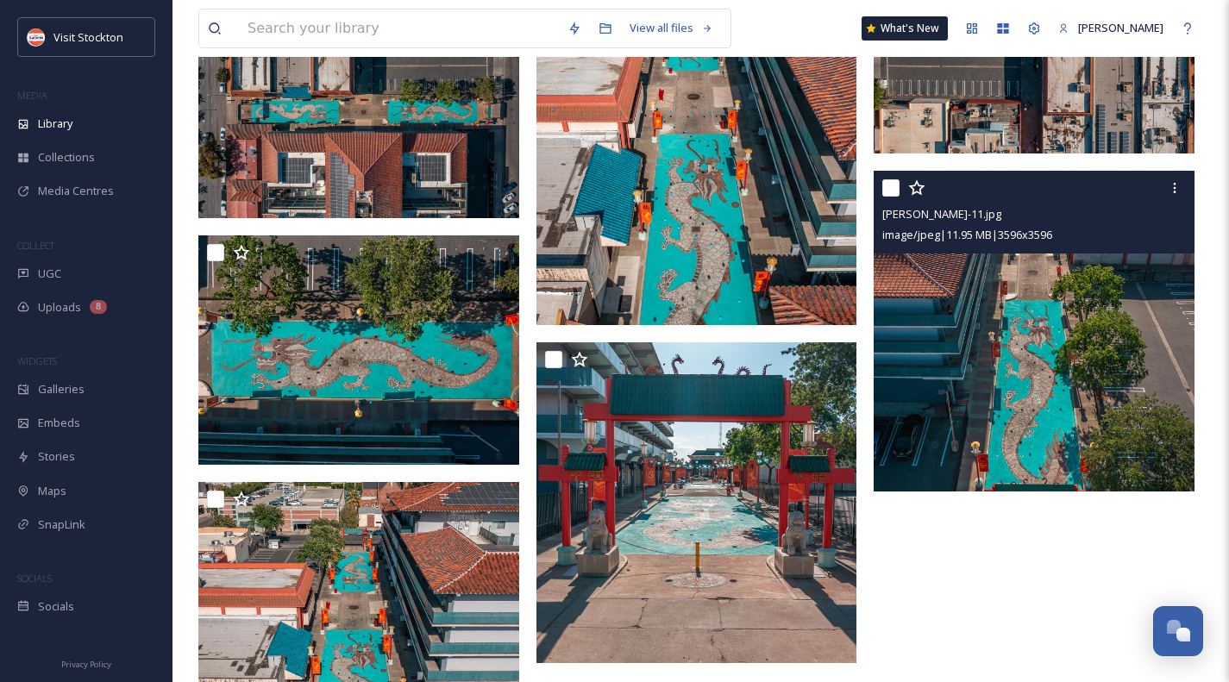
scroll to position [690, 0]
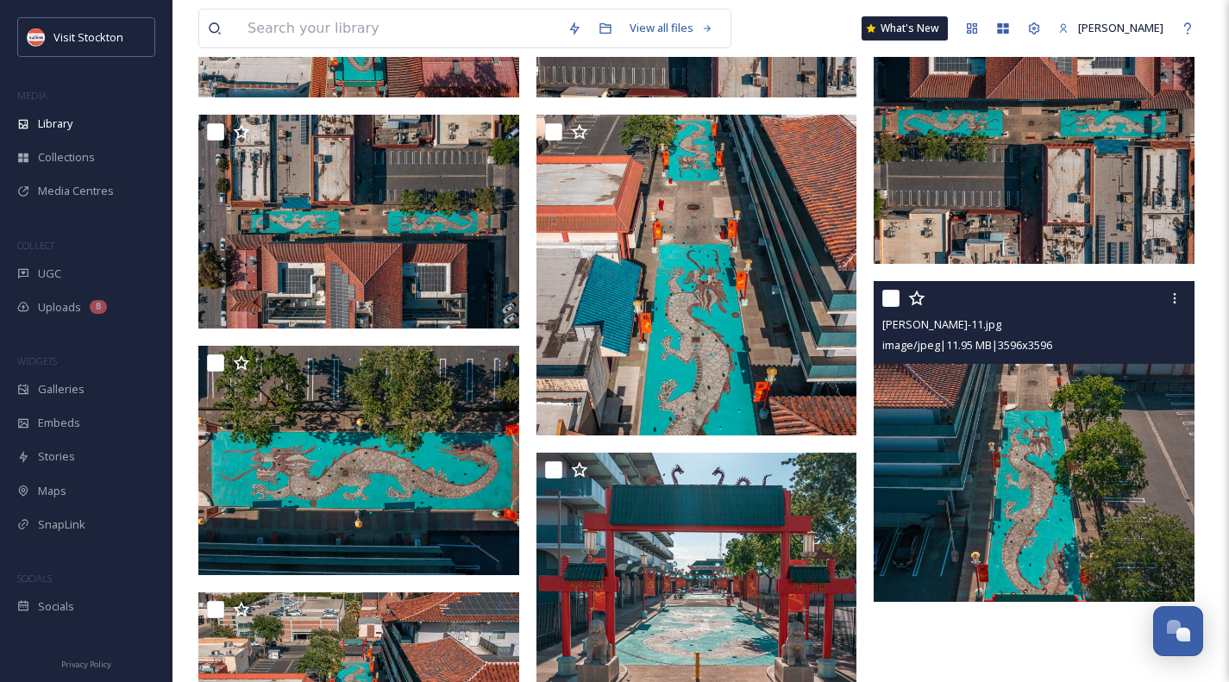
click at [1178, 298] on icon at bounding box center [1175, 299] width 14 height 14
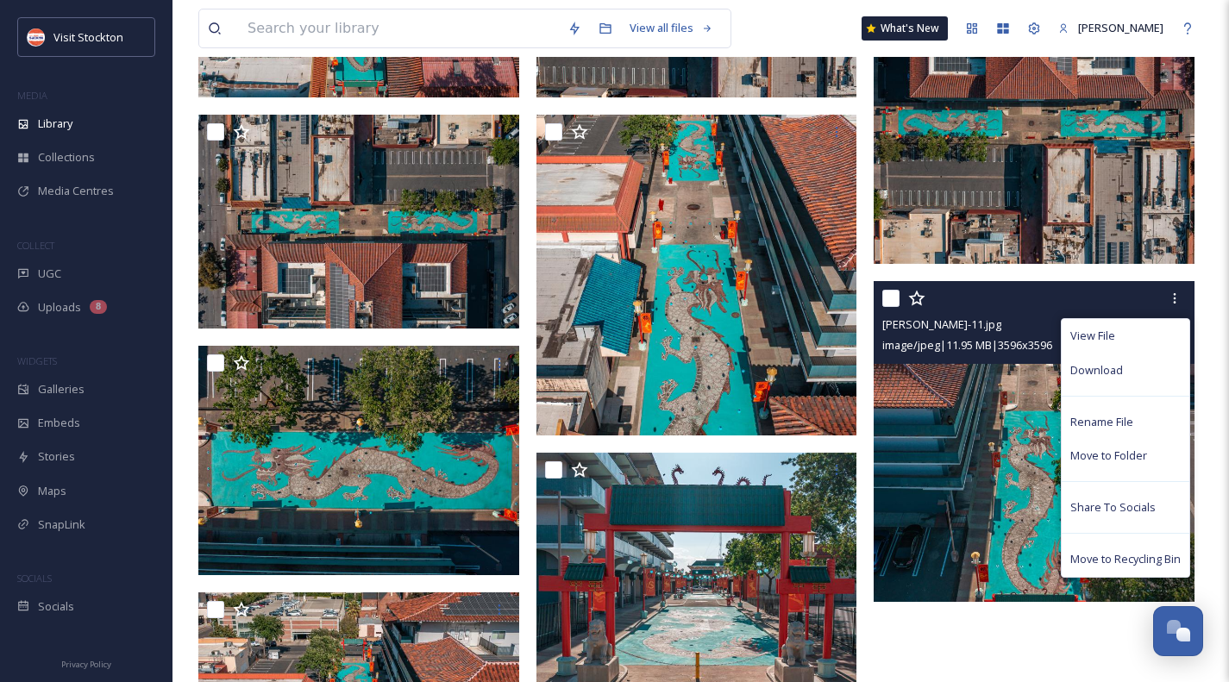
click at [1122, 367] on div "Download" at bounding box center [1126, 371] width 128 height 34
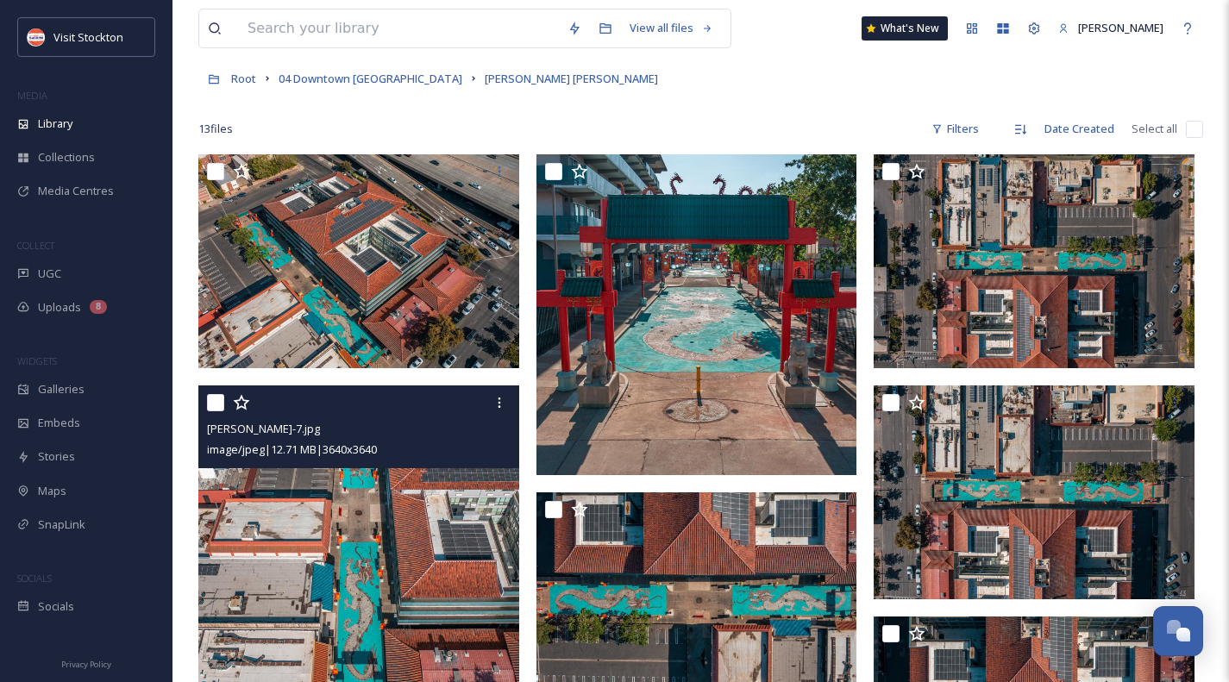
scroll to position [0, 0]
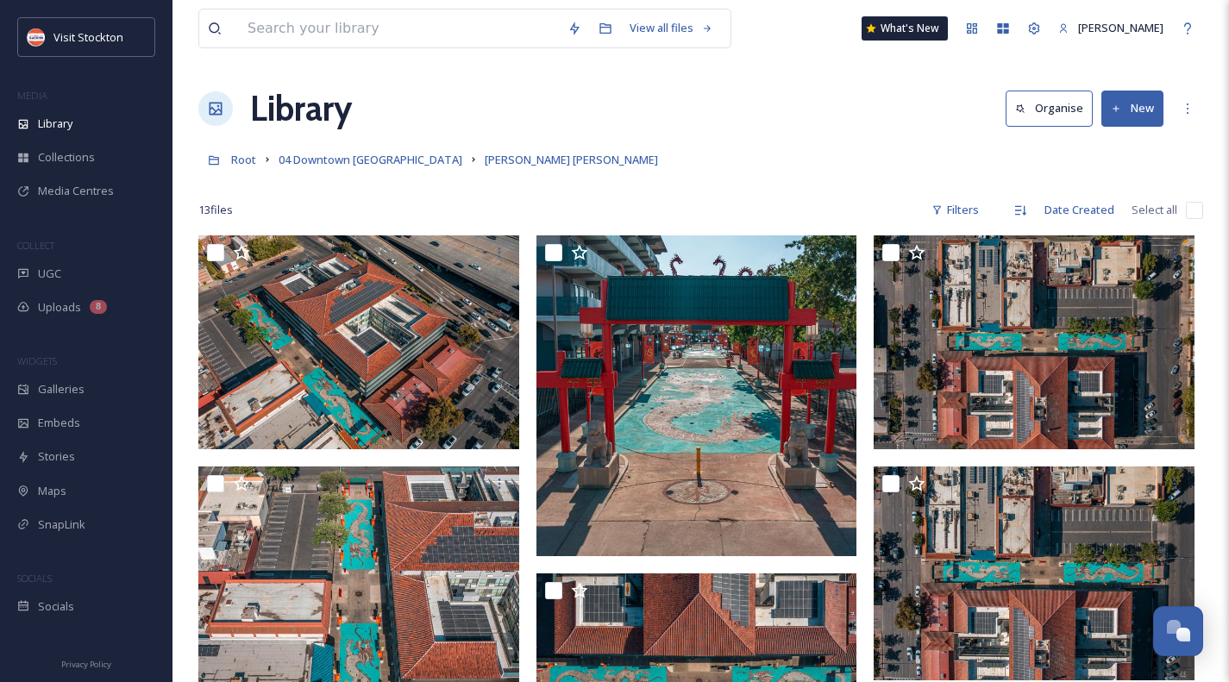
click at [247, 166] on span "Root" at bounding box center [243, 160] width 25 height 16
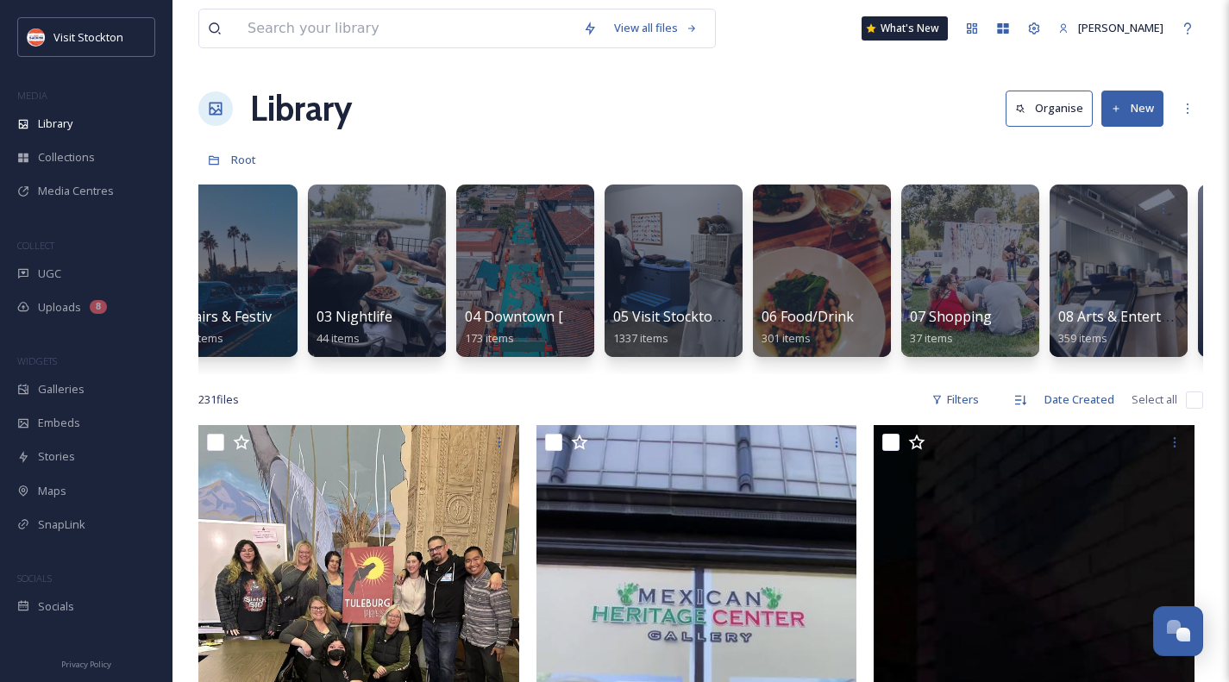
scroll to position [0, 345]
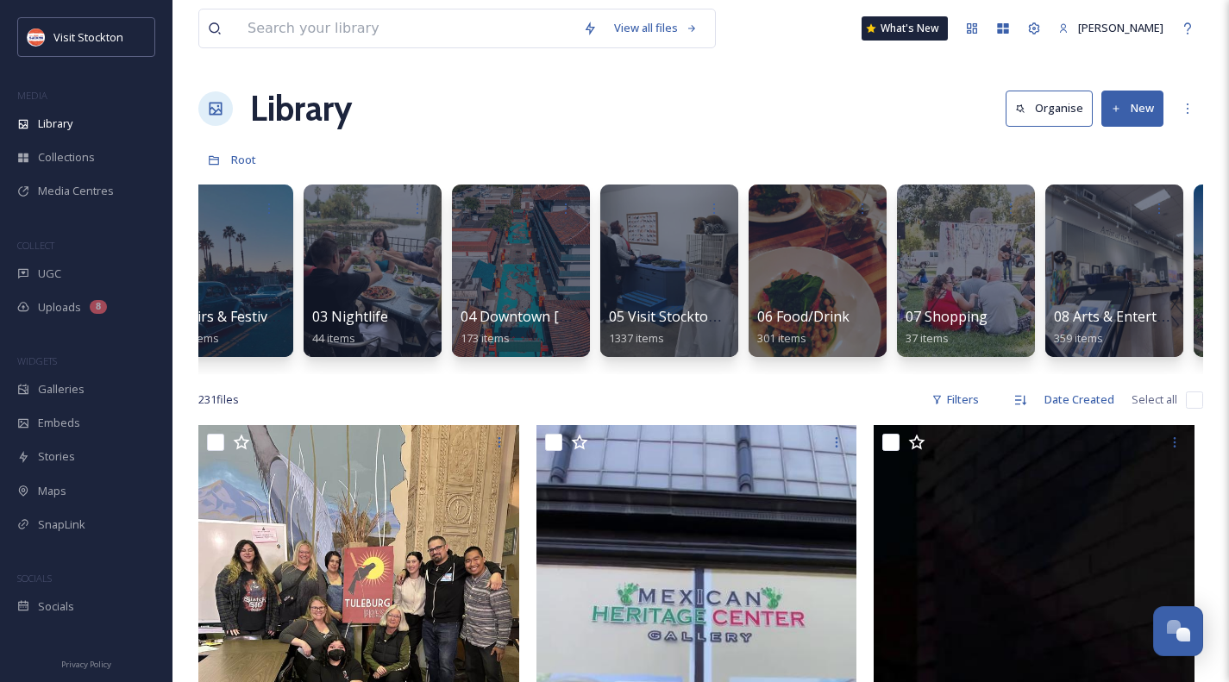
click at [1117, 252] on div at bounding box center [1114, 271] width 138 height 173
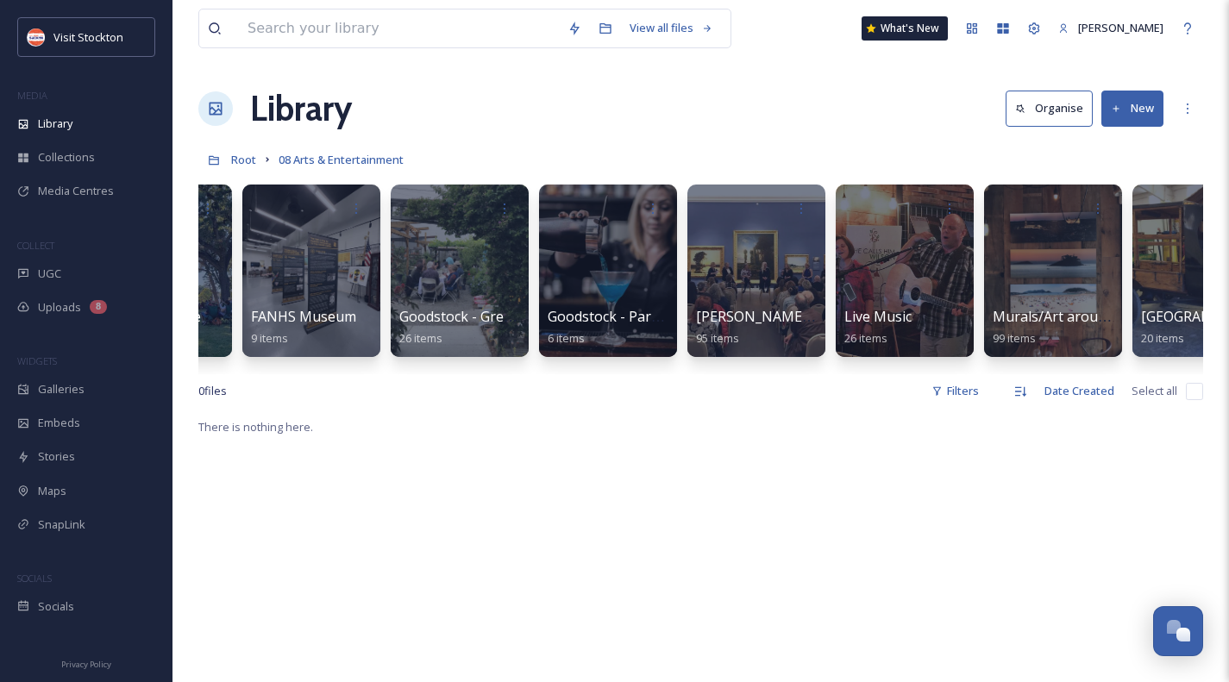
scroll to position [0, 276]
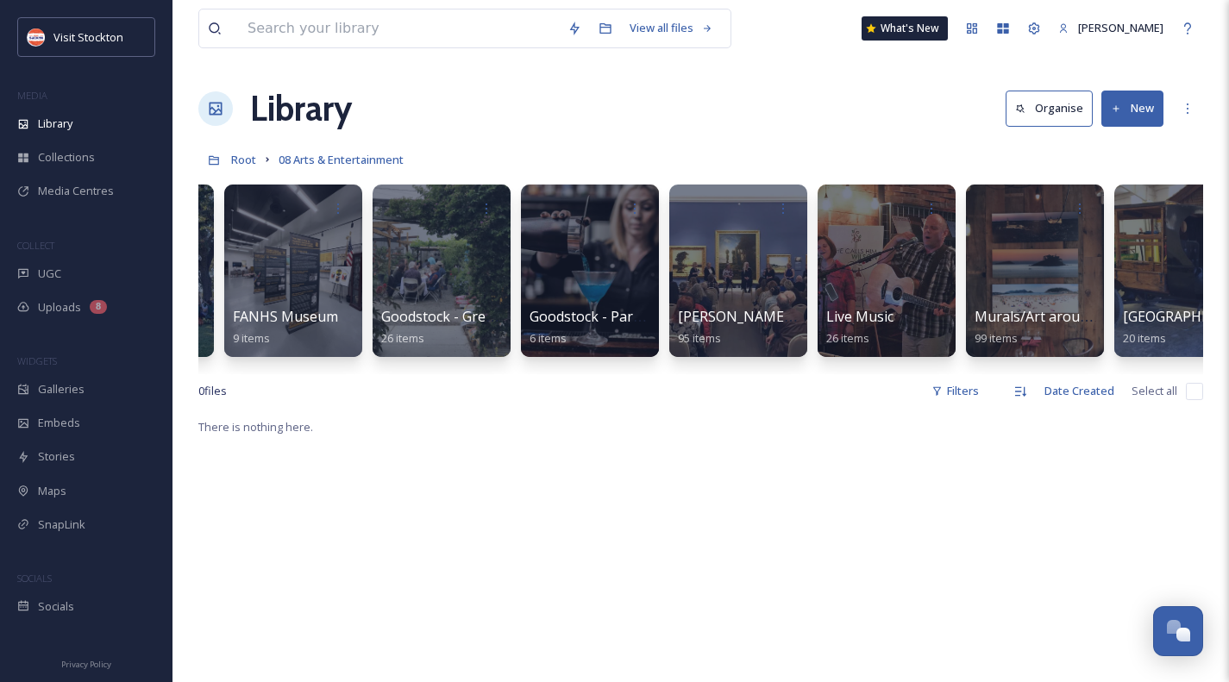
click at [1025, 248] on div at bounding box center [1035, 271] width 138 height 173
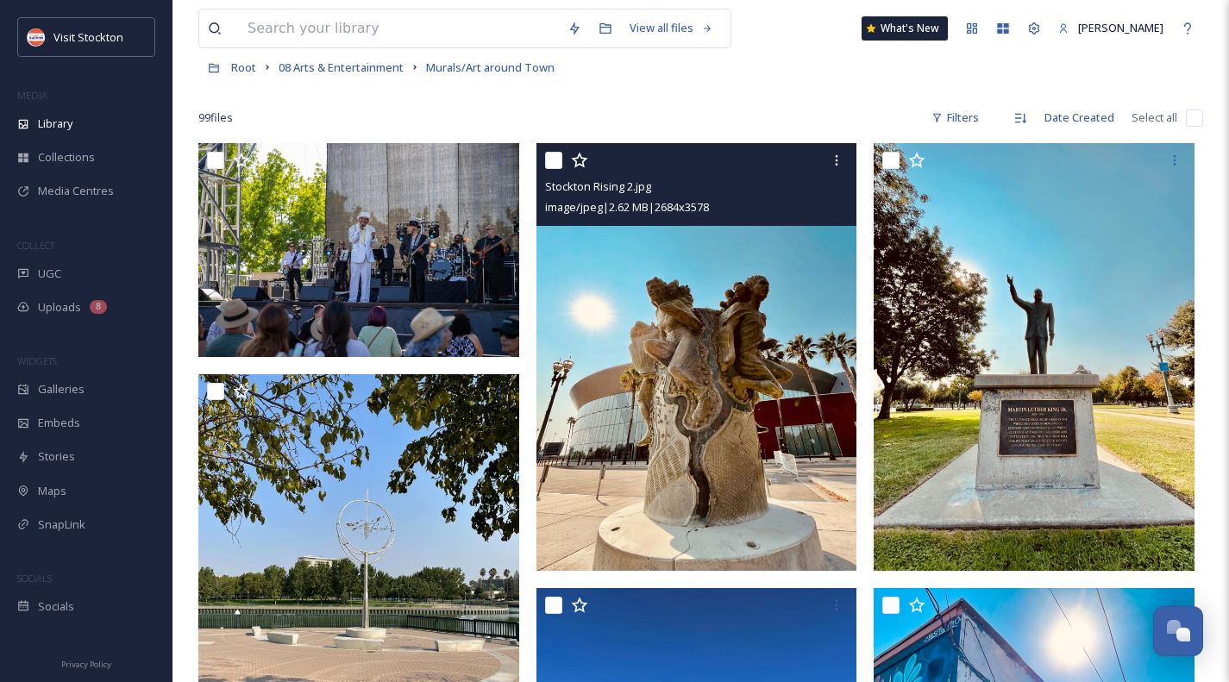
scroll to position [173, 0]
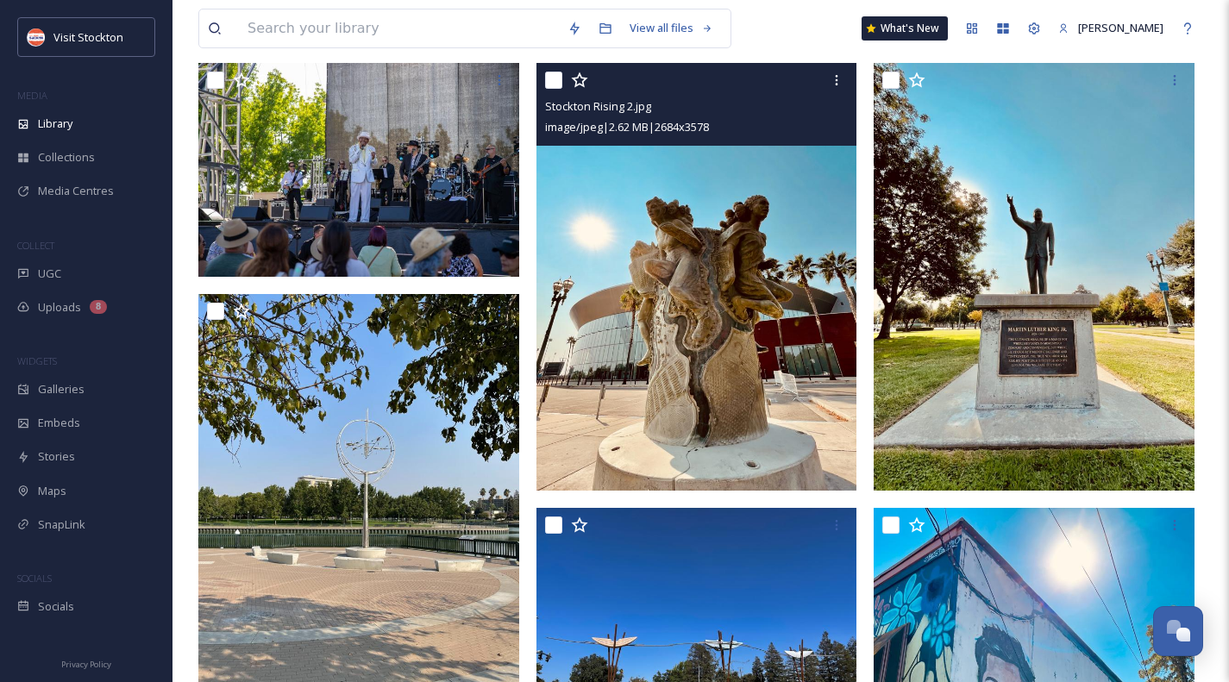
click at [834, 74] on icon at bounding box center [837, 80] width 14 height 14
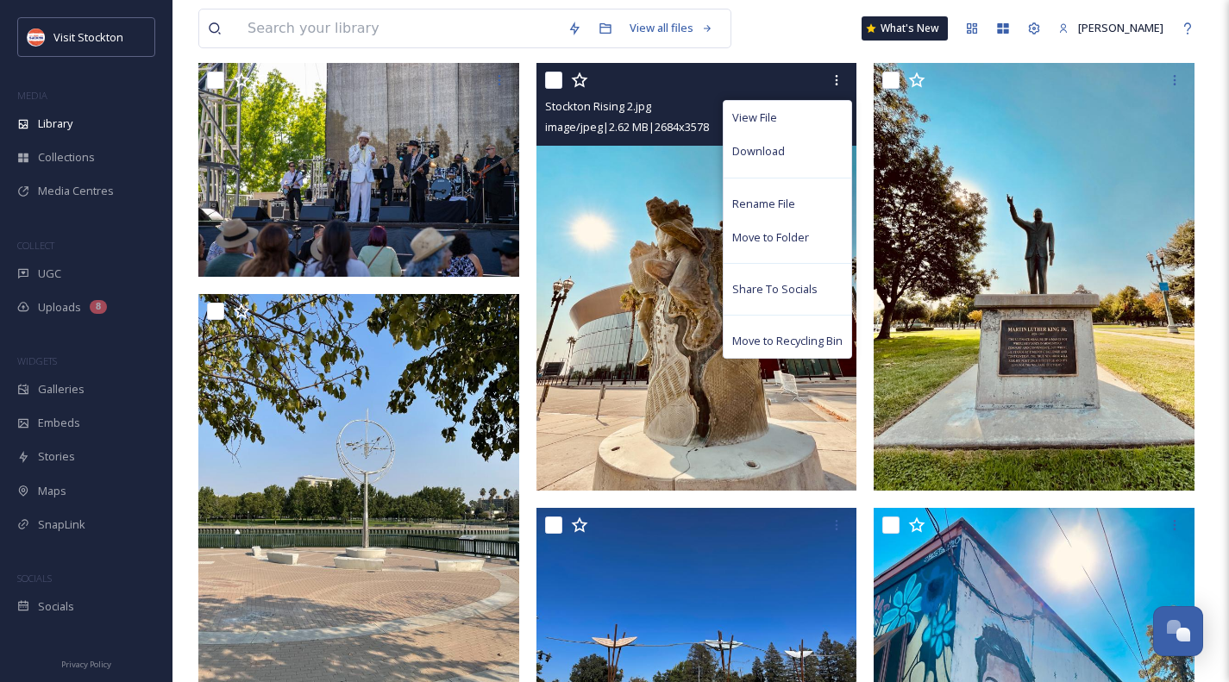
click at [774, 149] on span "Download" at bounding box center [758, 151] width 53 height 16
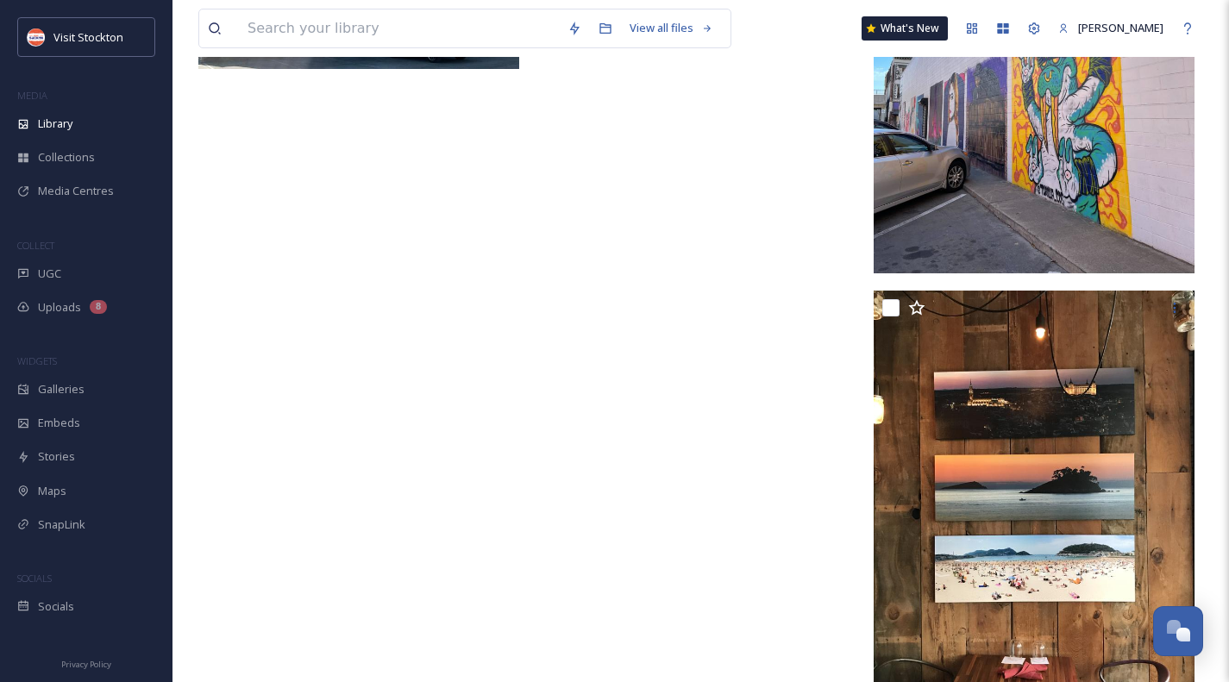
scroll to position [13607, 0]
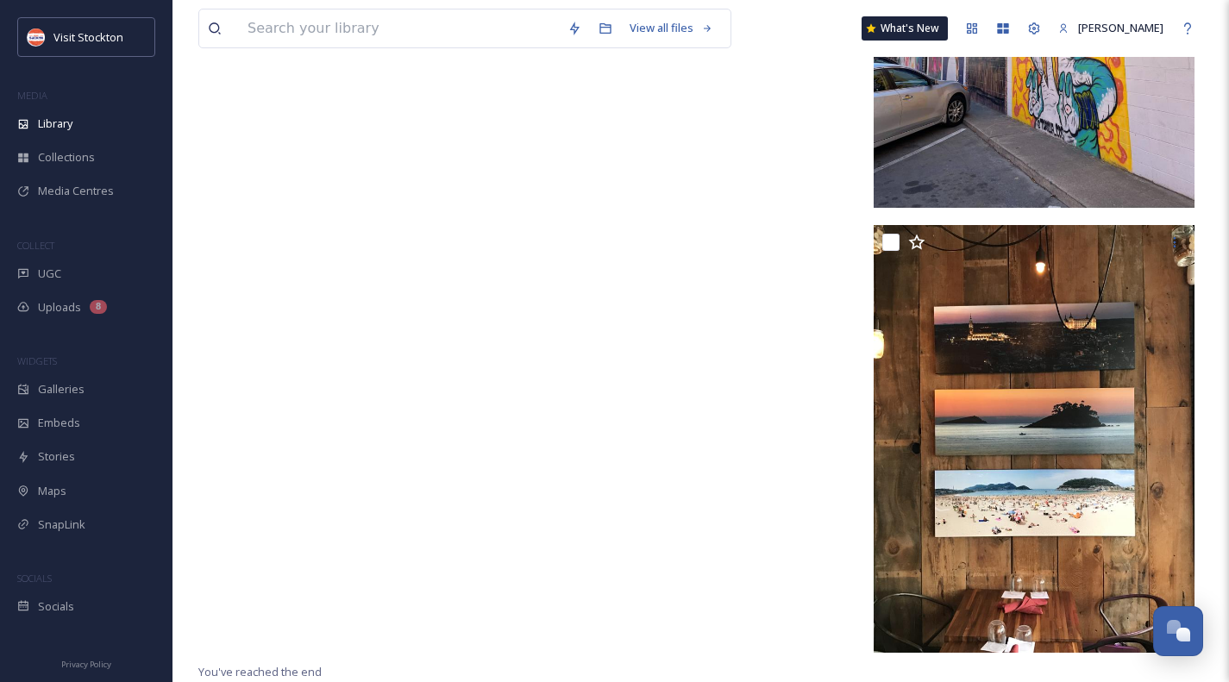
click at [66, 128] on span "Library" at bounding box center [55, 124] width 35 height 16
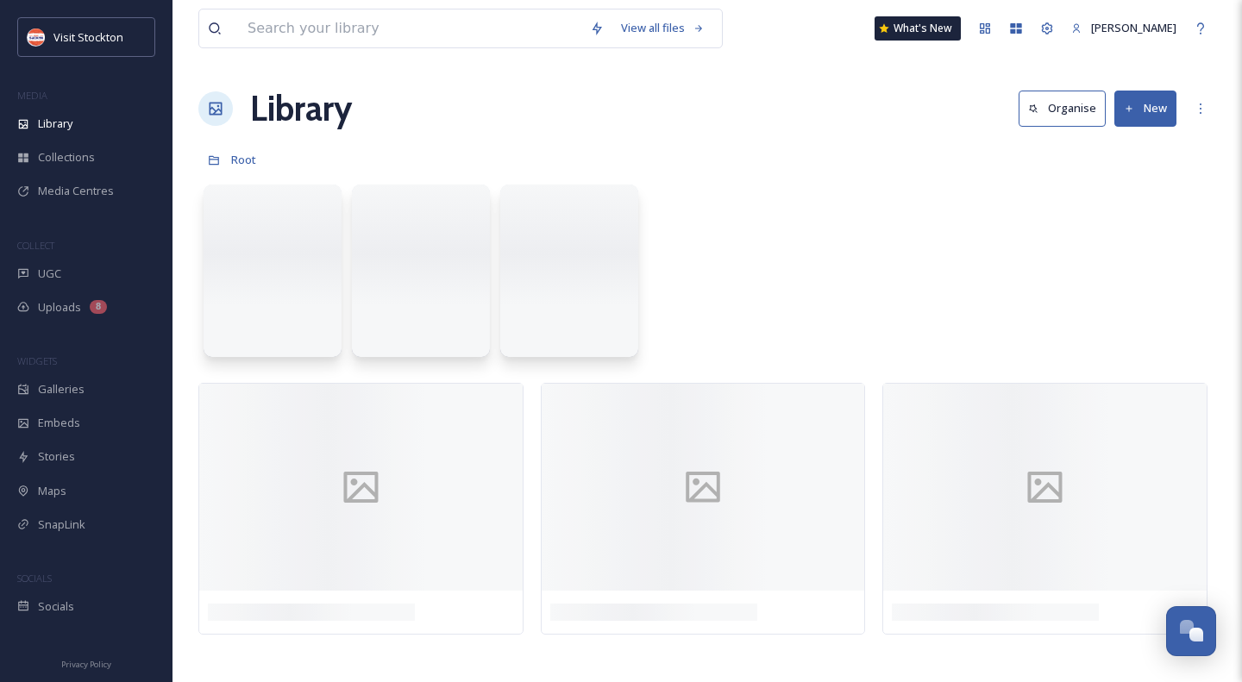
click at [69, 167] on div "Collections" at bounding box center [86, 158] width 173 height 34
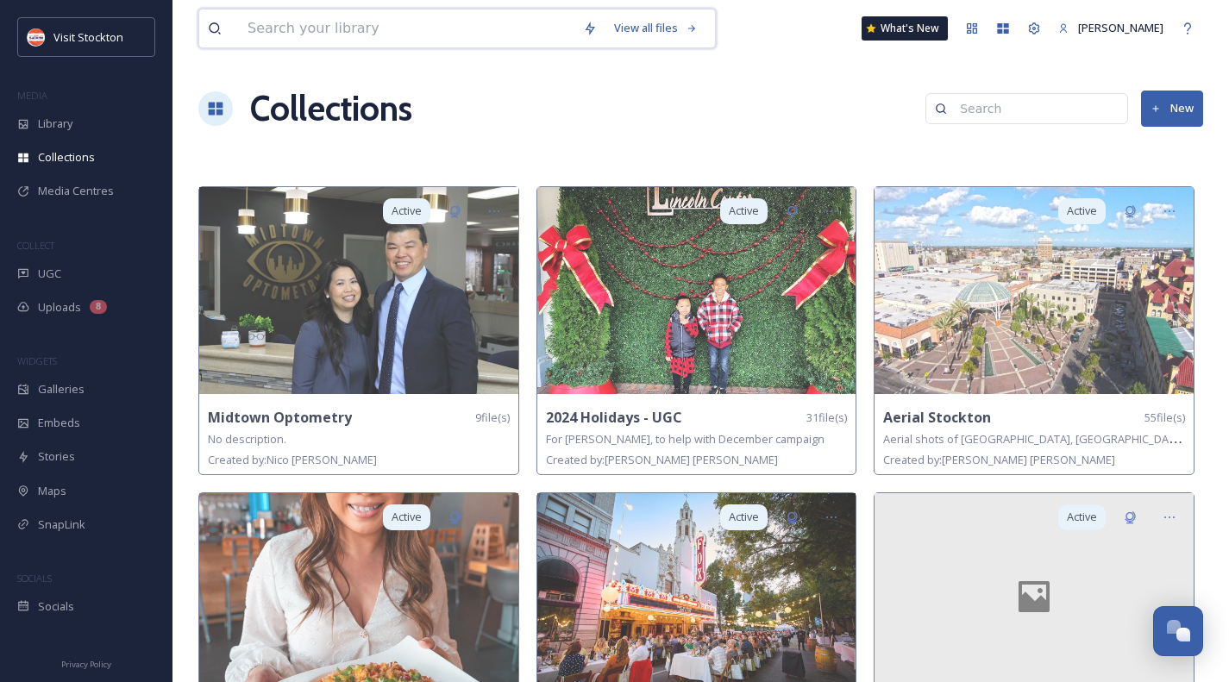
click at [367, 28] on input at bounding box center [407, 28] width 336 height 38
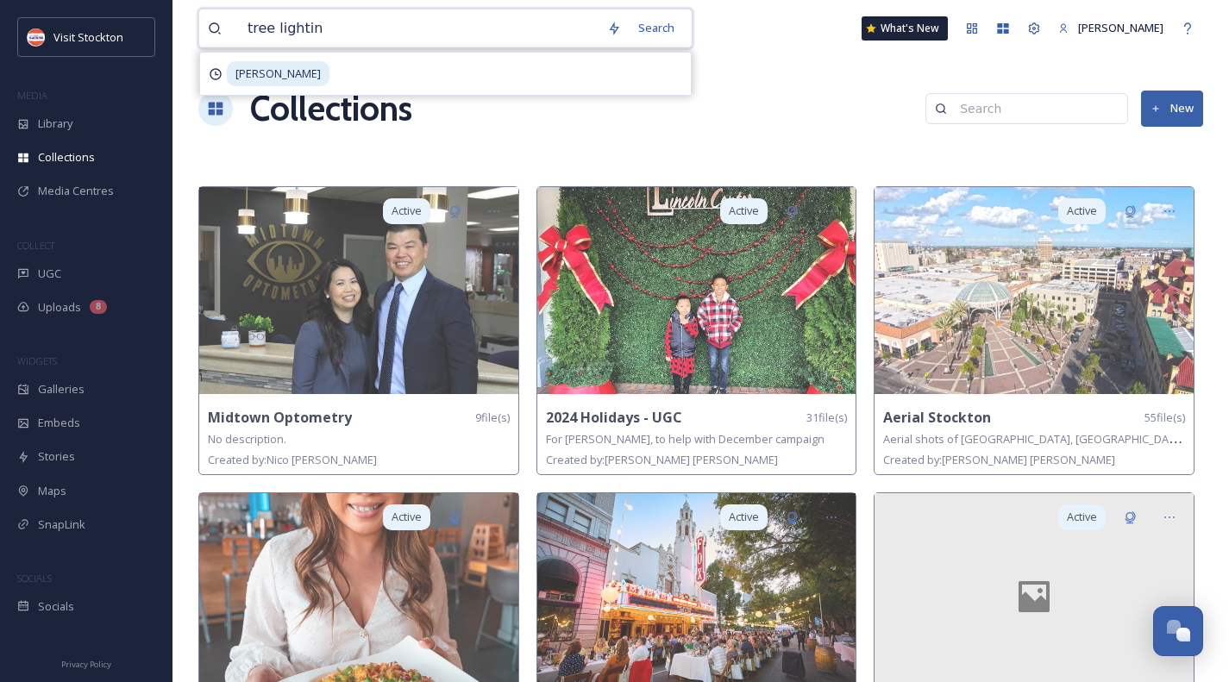
type input "tree lighting"
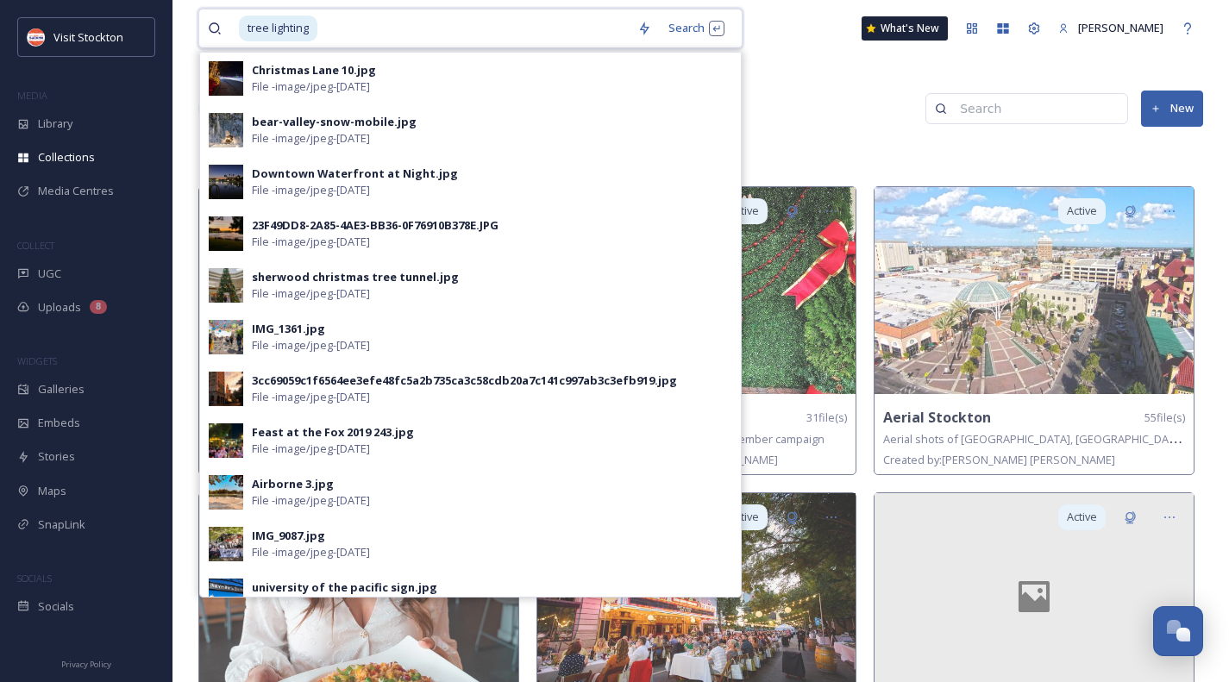
click at [496, 31] on input at bounding box center [474, 28] width 310 height 38
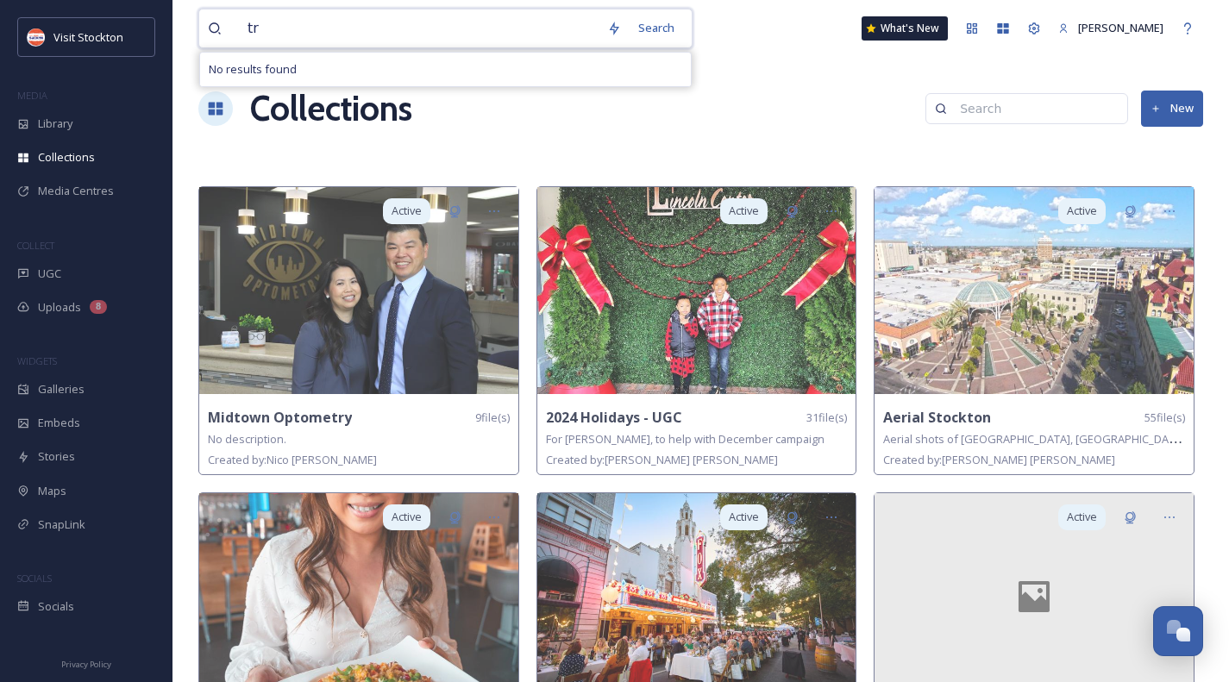
type input "t"
